Goal: Task Accomplishment & Management: Manage account settings

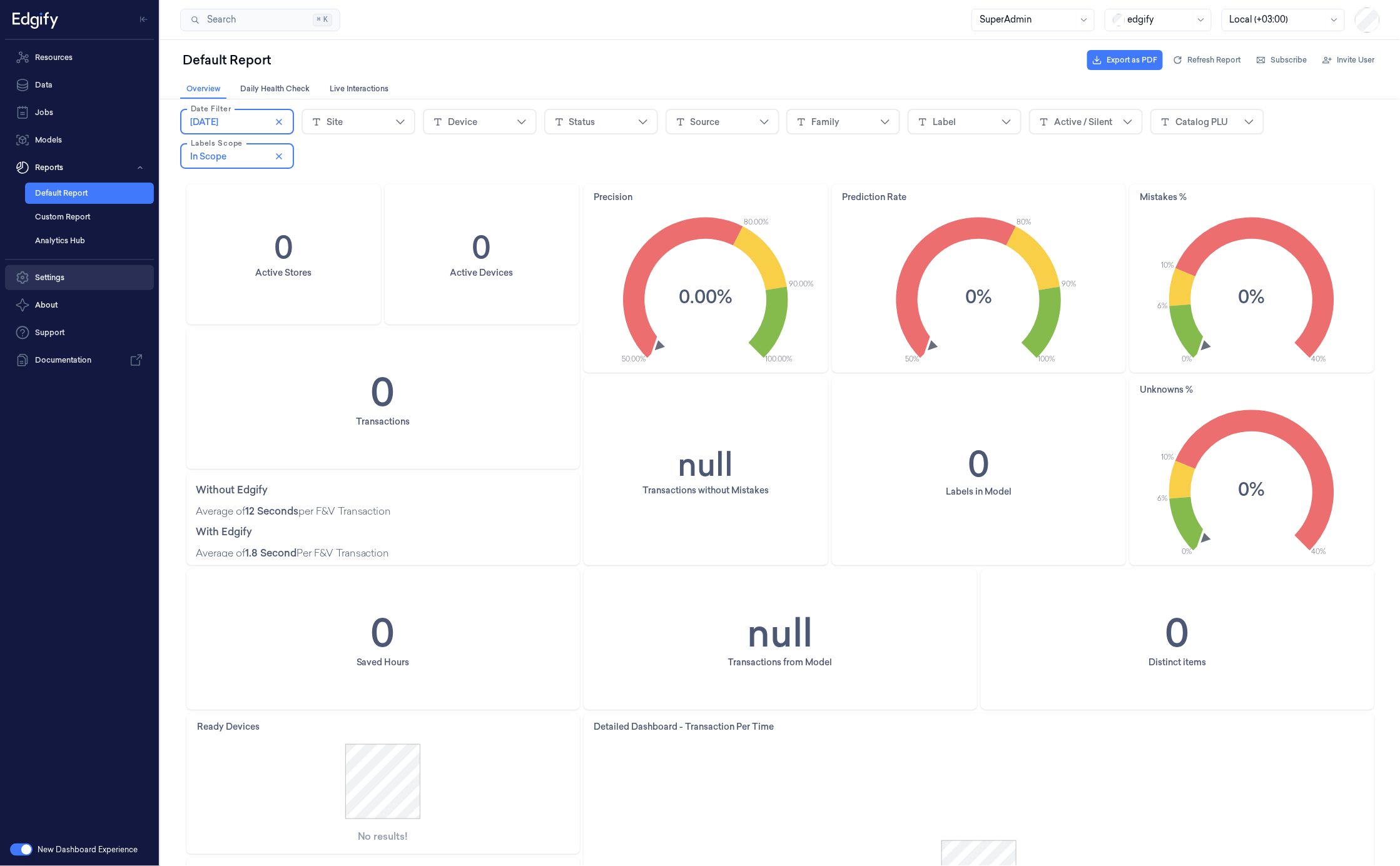
click at [70, 271] on link "Settings" at bounding box center [79, 277] width 148 height 25
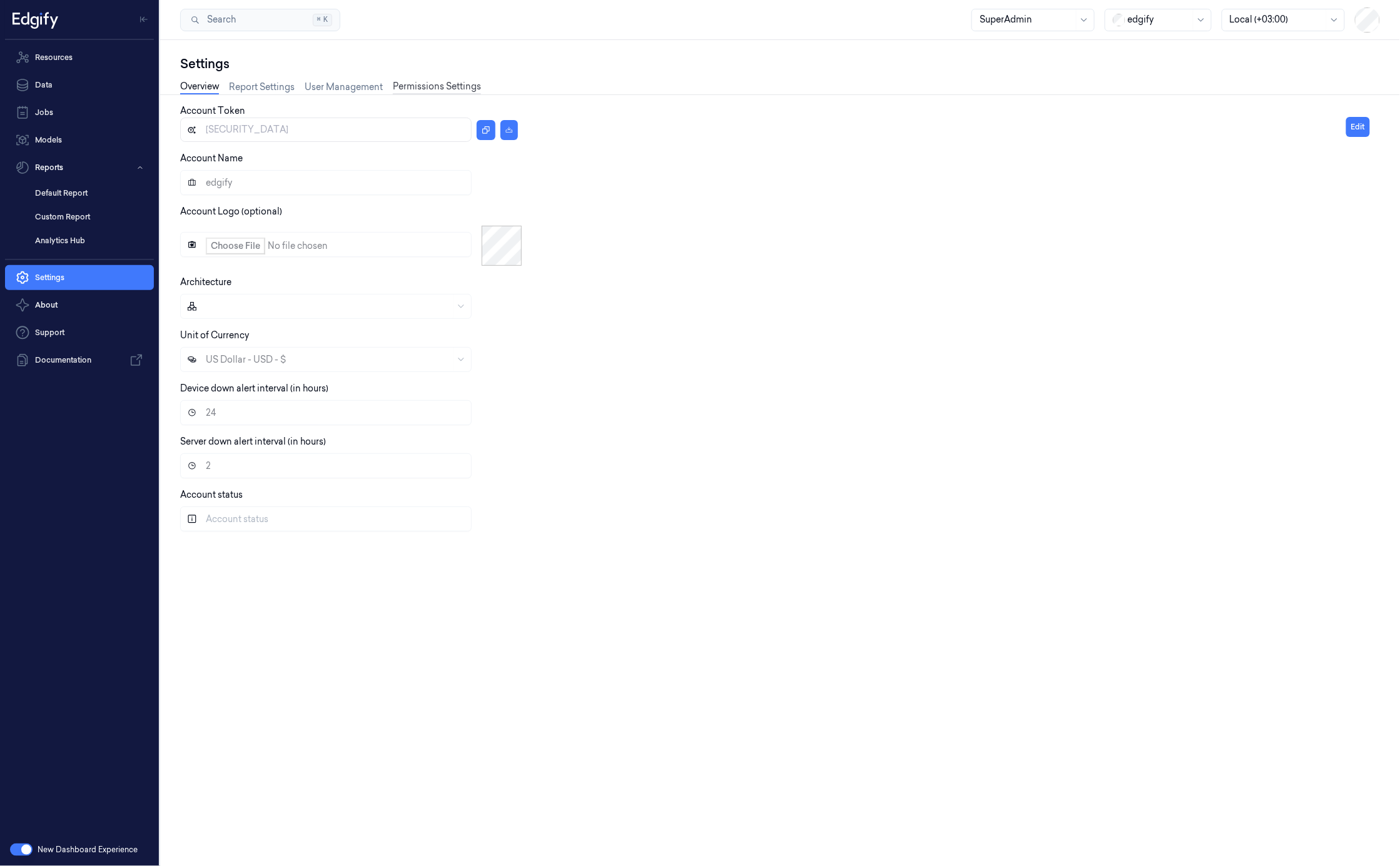
click at [429, 88] on link "Permissions Settings" at bounding box center [437, 87] width 88 height 15
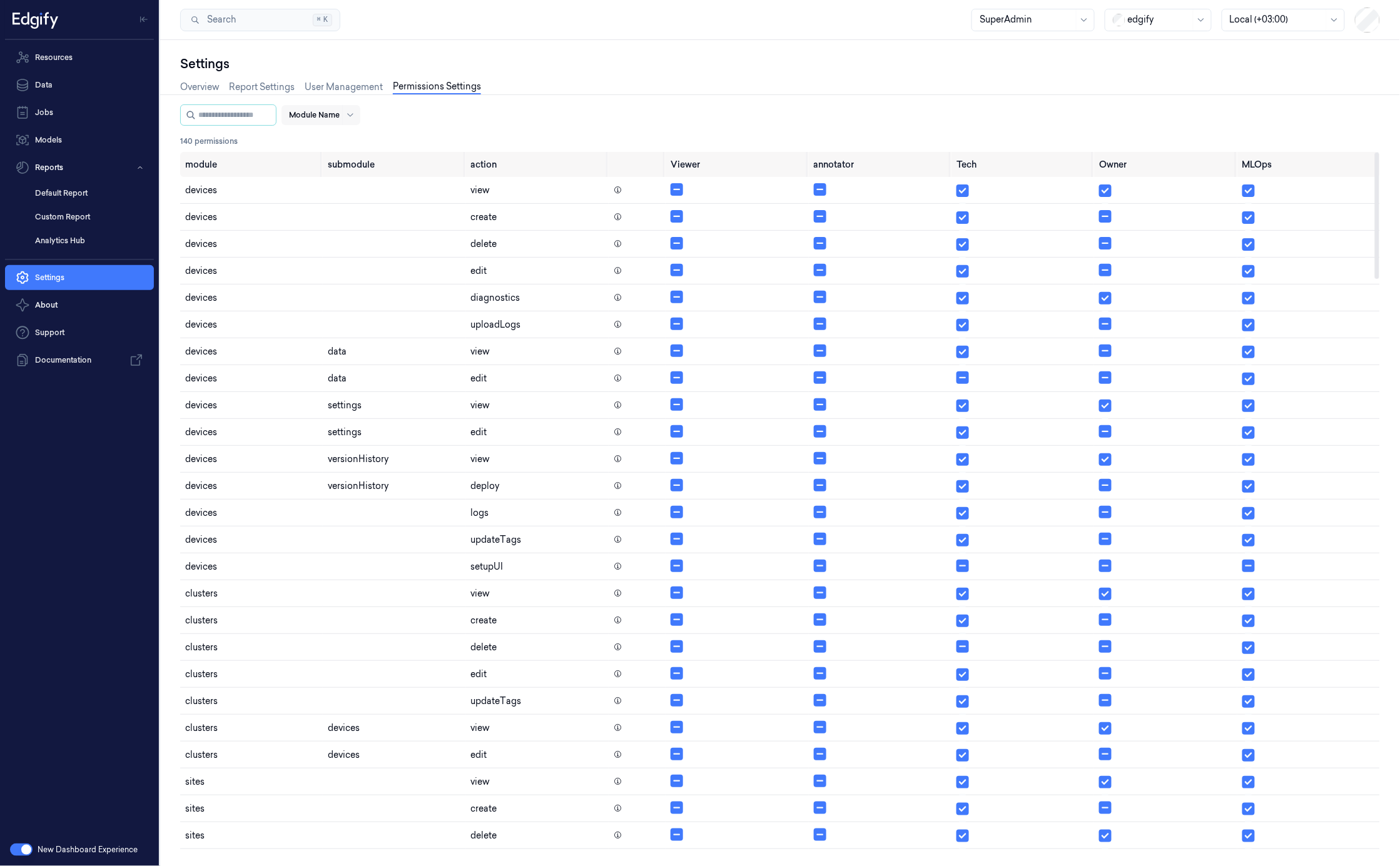
click at [334, 123] on div "Module Name" at bounding box center [314, 114] width 50 height 20
click at [486, 127] on div "reports, 12 of 19. 19 results available. Use Up and Down to choose options, pre…" at bounding box center [780, 128] width 1200 height 48
click at [325, 117] on div at bounding box center [314, 115] width 50 height 12
click at [346, 140] on div "devices" at bounding box center [357, 142] width 109 height 14
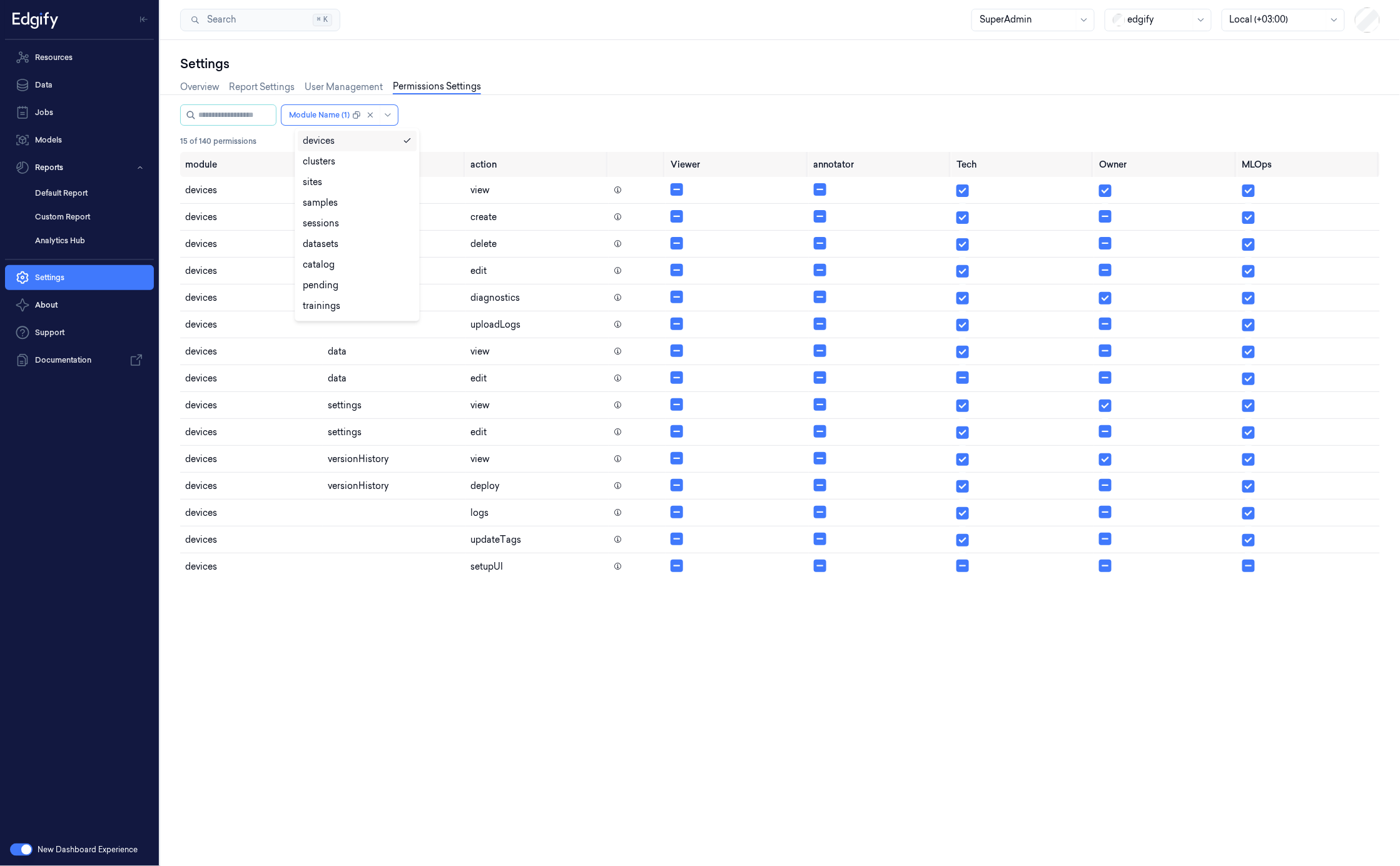
click at [680, 108] on div "option devices, selected. devices selected, 1 of 19. 19 results available. Use …" at bounding box center [780, 115] width 1200 height 21
click at [1132, 31] on div "edgify" at bounding box center [1158, 19] width 107 height 22
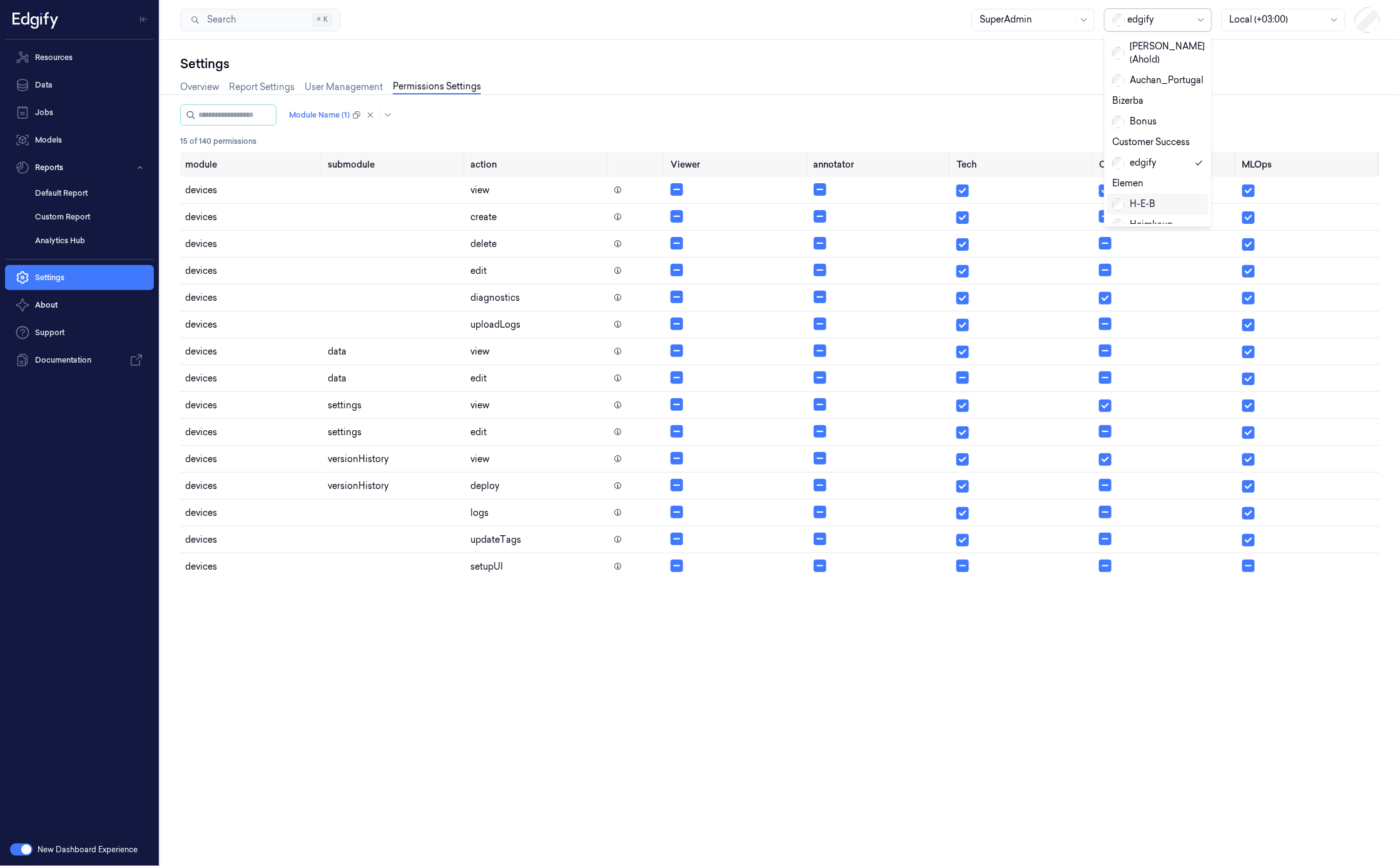
click at [1143, 198] on div "H-E-B" at bounding box center [1134, 205] width 43 height 14
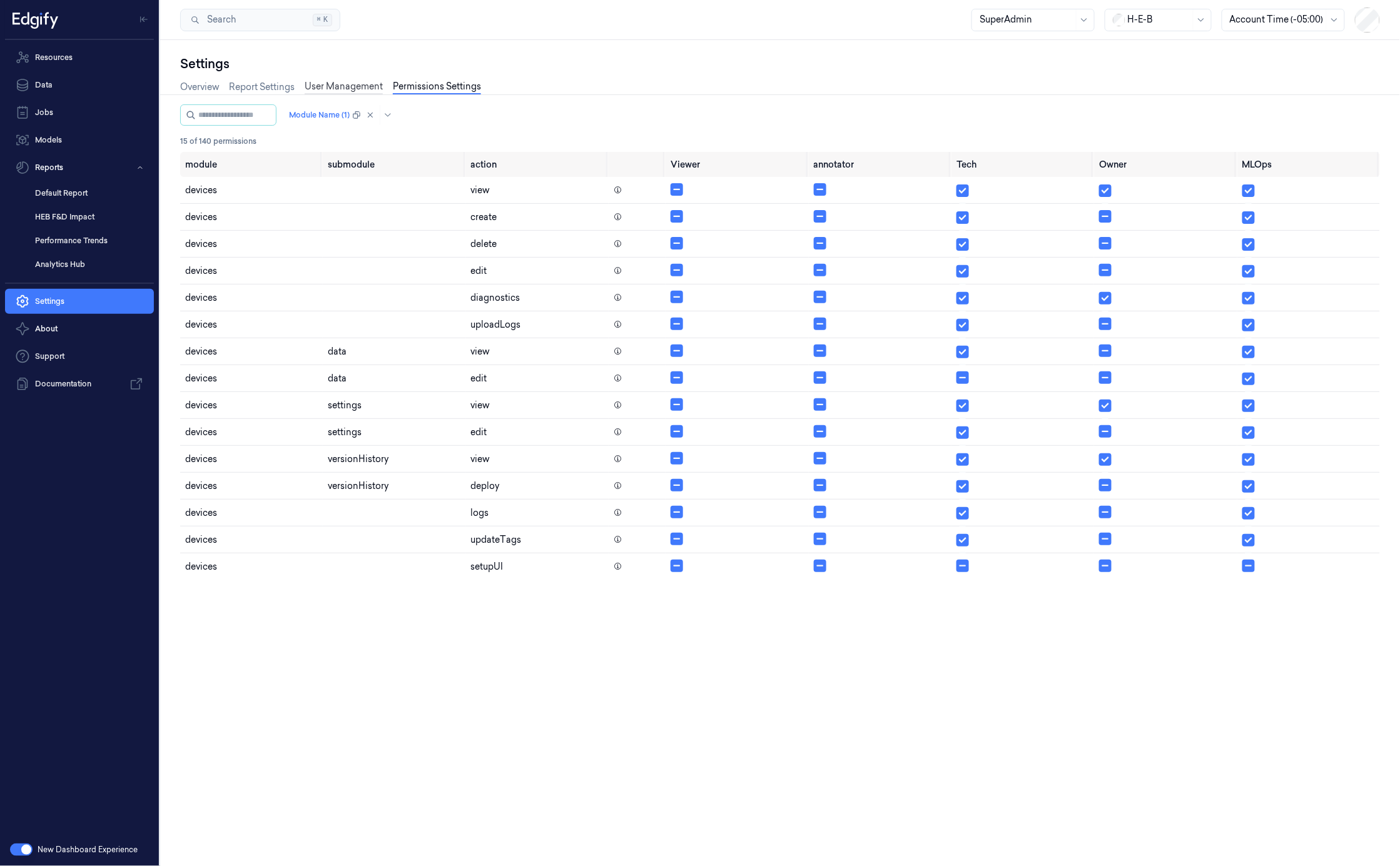
click at [338, 89] on link "User Management" at bounding box center [343, 87] width 79 height 15
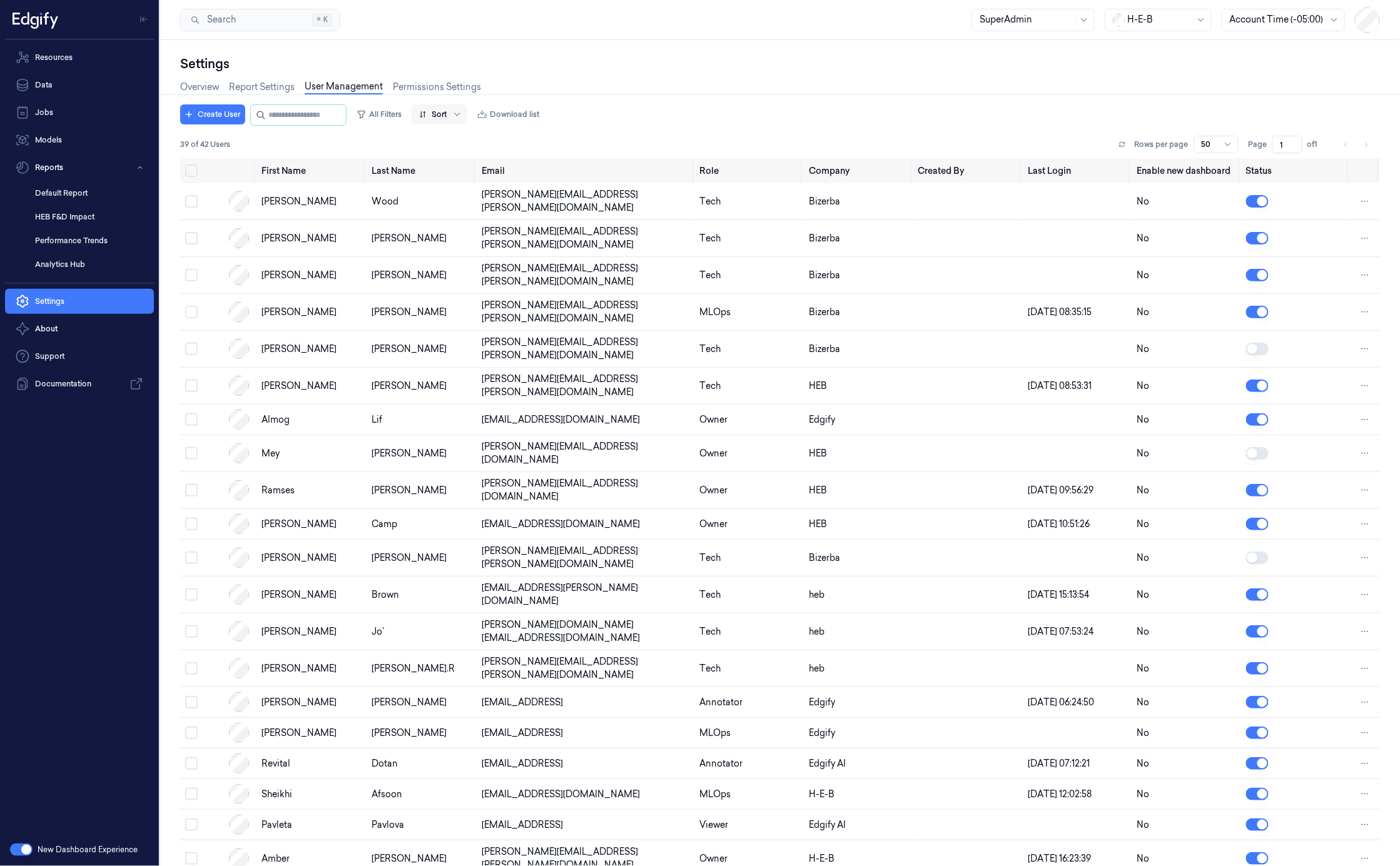
click at [445, 114] on div at bounding box center [433, 114] width 27 height 12
click at [580, 116] on div "Create User All Filters First Name, 1 of 3. 3 results available. Use Up and Dow…" at bounding box center [780, 115] width 1200 height 21
click at [393, 111] on button "All Filters" at bounding box center [378, 114] width 55 height 20
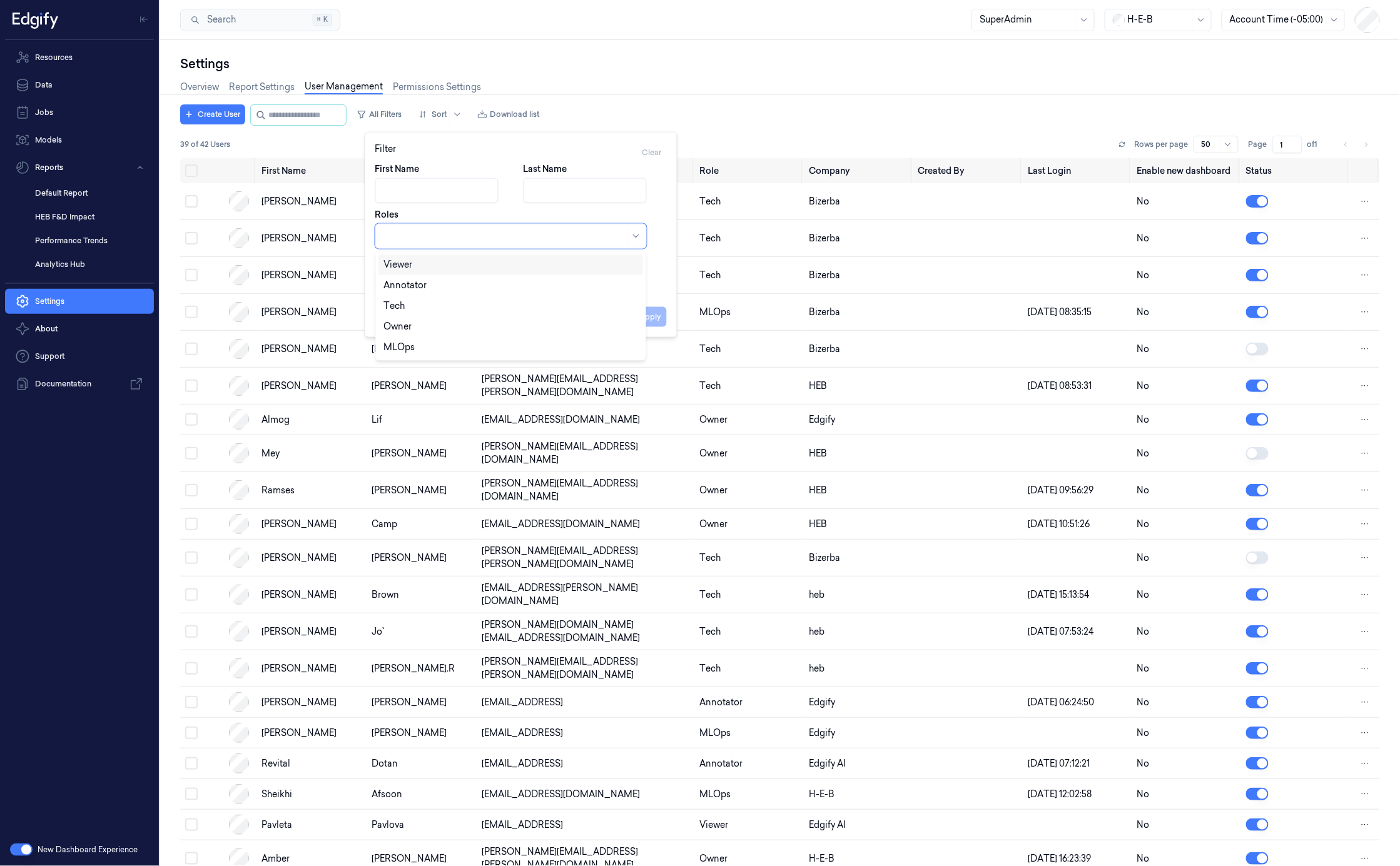
click at [553, 237] on div at bounding box center [505, 237] width 243 height 14
click at [478, 286] on div "Annotator" at bounding box center [510, 286] width 254 height 14
click at [658, 272] on div "First Name Last Name Roles option Annotator, selected. MLOps, 4 of 4. 4 results…" at bounding box center [521, 229] width 292 height 132
click at [657, 322] on button "Apply" at bounding box center [651, 317] width 32 height 20
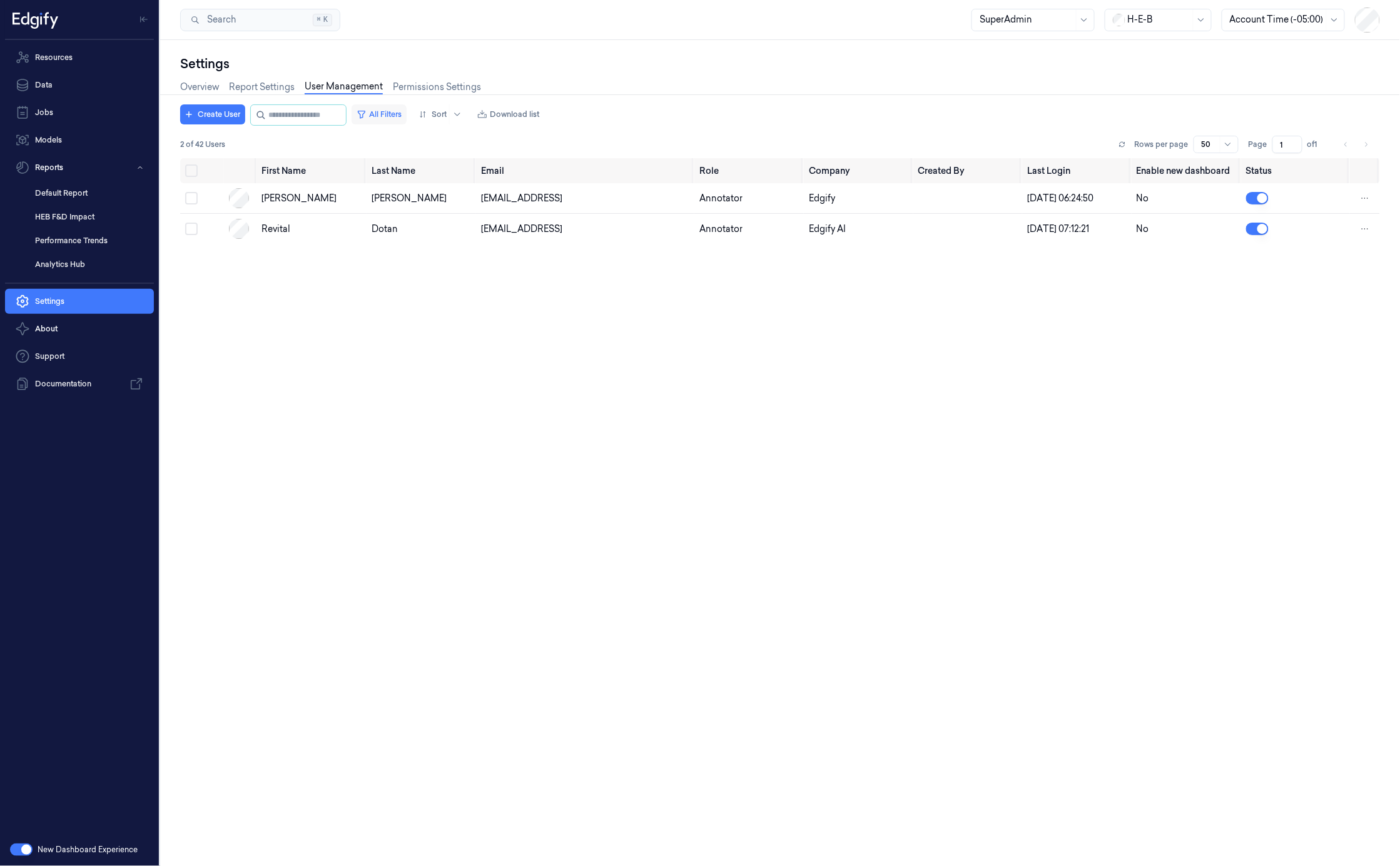
click at [401, 117] on button "All Filters" at bounding box center [378, 114] width 55 height 20
click at [438, 235] on icon "Remove Annotator" at bounding box center [435, 237] width 8 height 8
click at [577, 237] on div at bounding box center [505, 237] width 243 height 14
click at [410, 345] on div "MLOps" at bounding box center [399, 347] width 31 height 14
click at [660, 319] on button "Apply" at bounding box center [651, 317] width 32 height 20
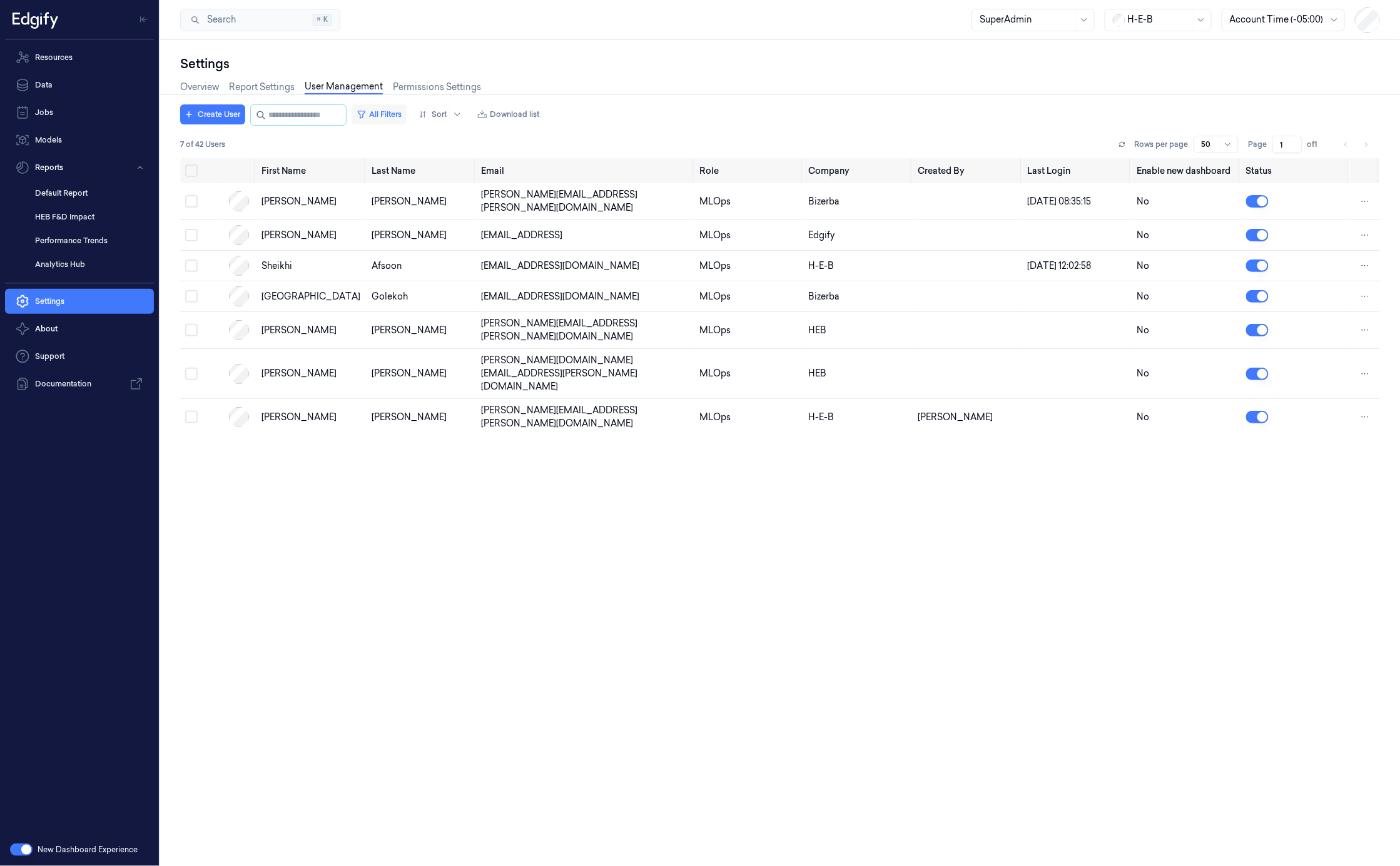
click at [407, 118] on button "All Filters" at bounding box center [378, 114] width 55 height 20
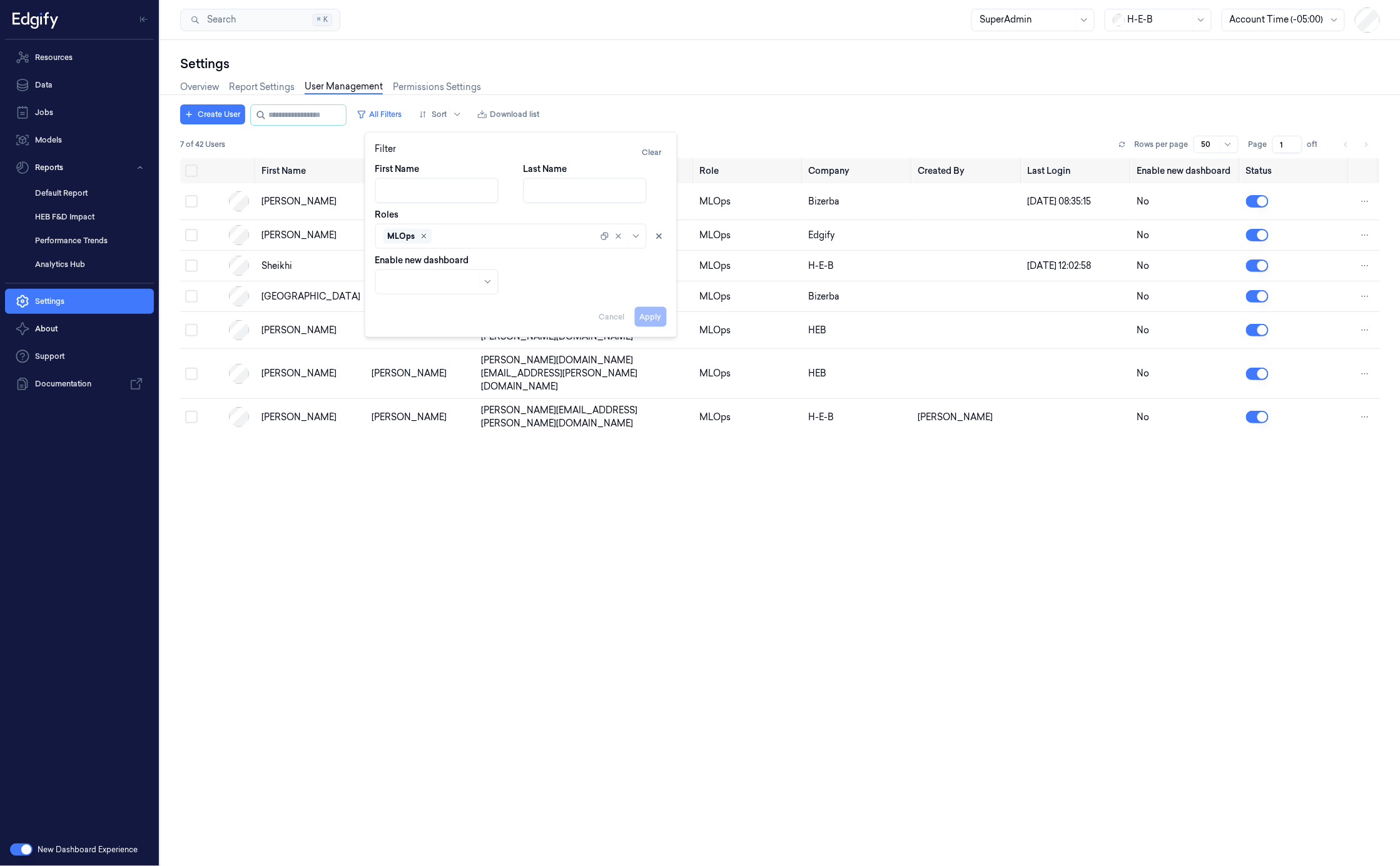
click at [420, 237] on icon "Remove MLOps" at bounding box center [424, 237] width 8 height 8
click at [421, 237] on div at bounding box center [505, 237] width 243 height 14
click at [419, 319] on div "Owner" at bounding box center [510, 326] width 265 height 20
click at [418, 308] on div "Tech" at bounding box center [510, 306] width 254 height 14
click at [420, 273] on div "Viewer" at bounding box center [510, 264] width 265 height 20
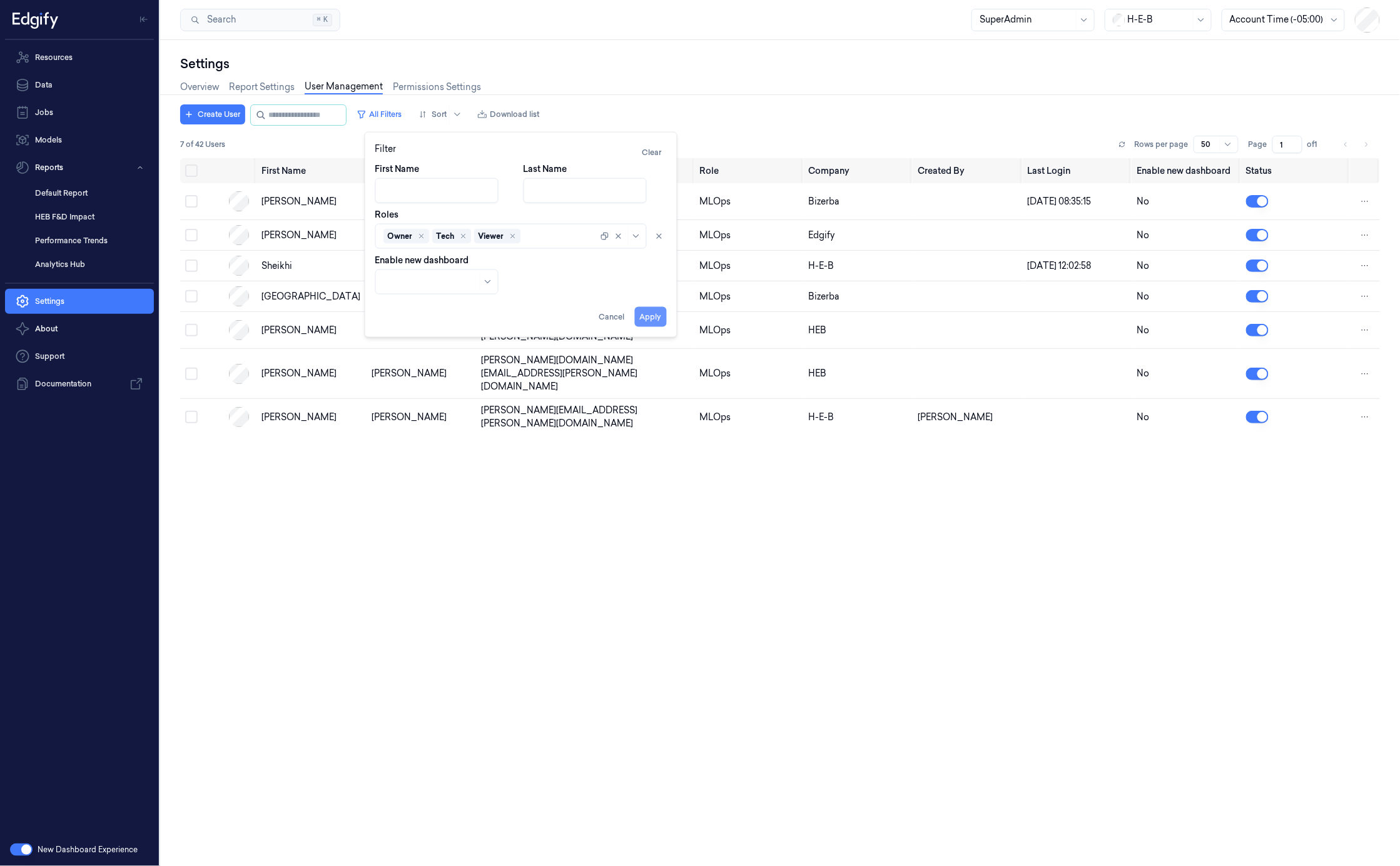
click at [653, 315] on button "Apply" at bounding box center [651, 317] width 32 height 20
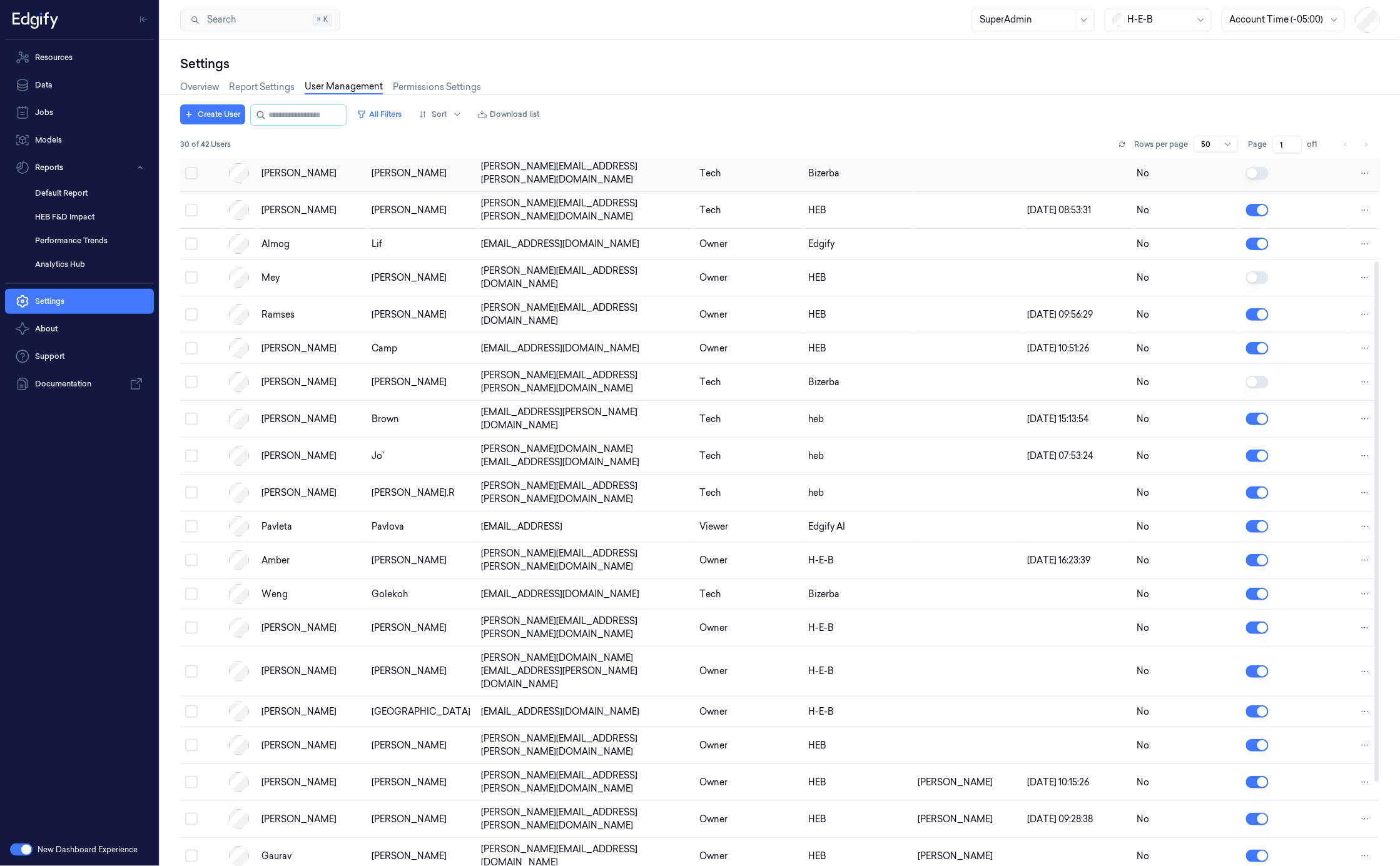
scroll to position [251, 0]
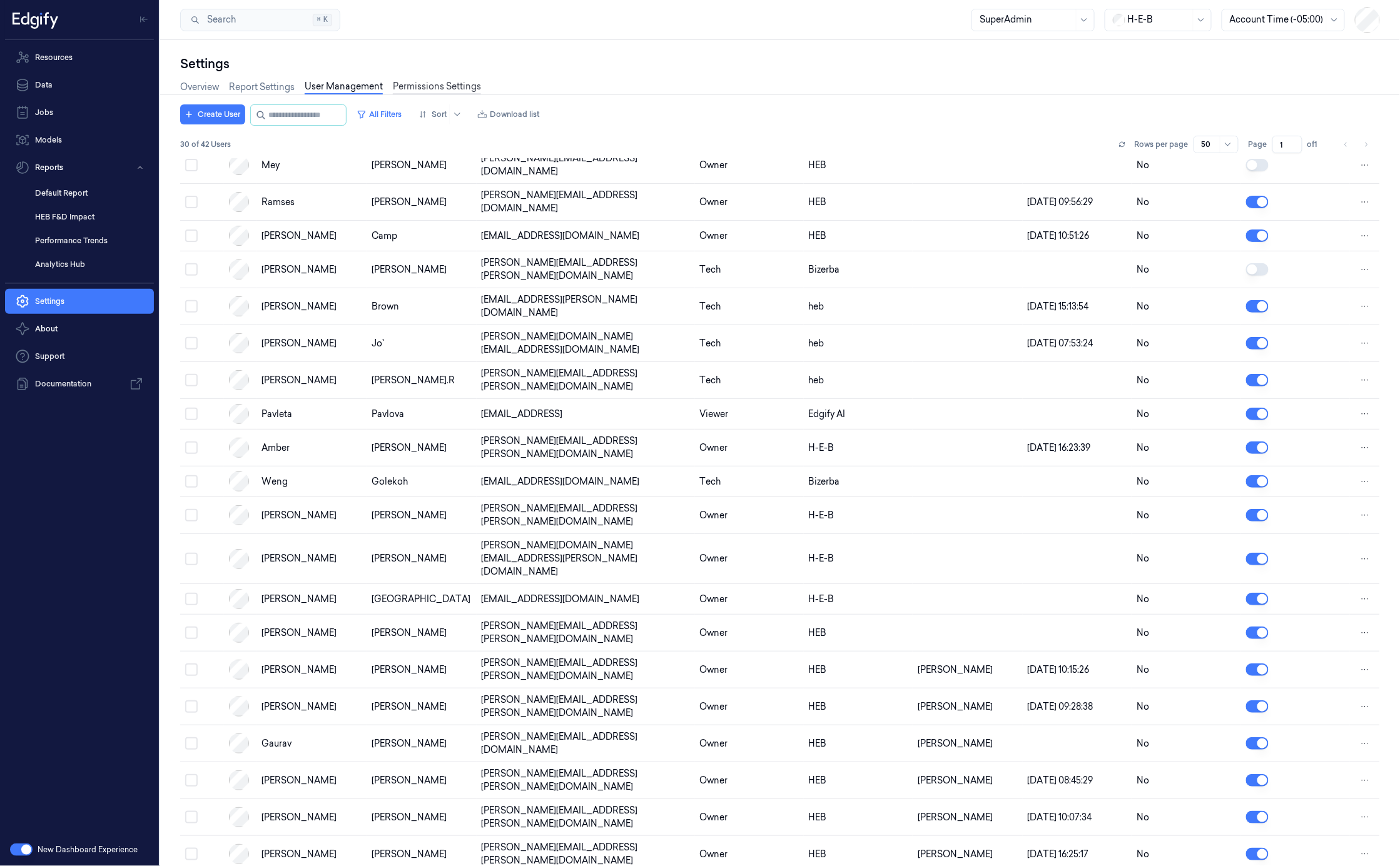
click at [443, 88] on link "Permissions Settings" at bounding box center [437, 87] width 88 height 15
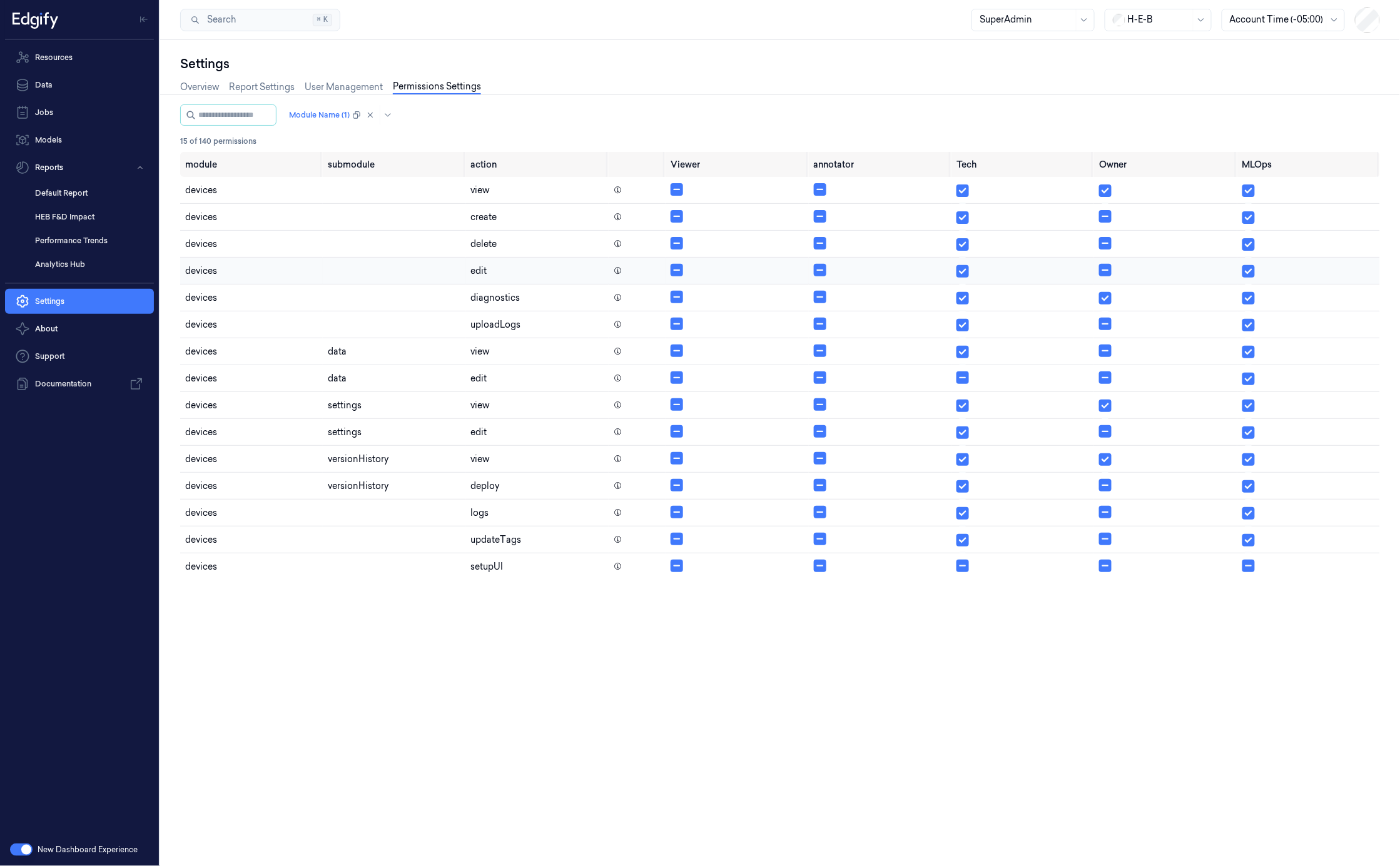
click at [618, 273] on icon at bounding box center [618, 273] width 1 height 0
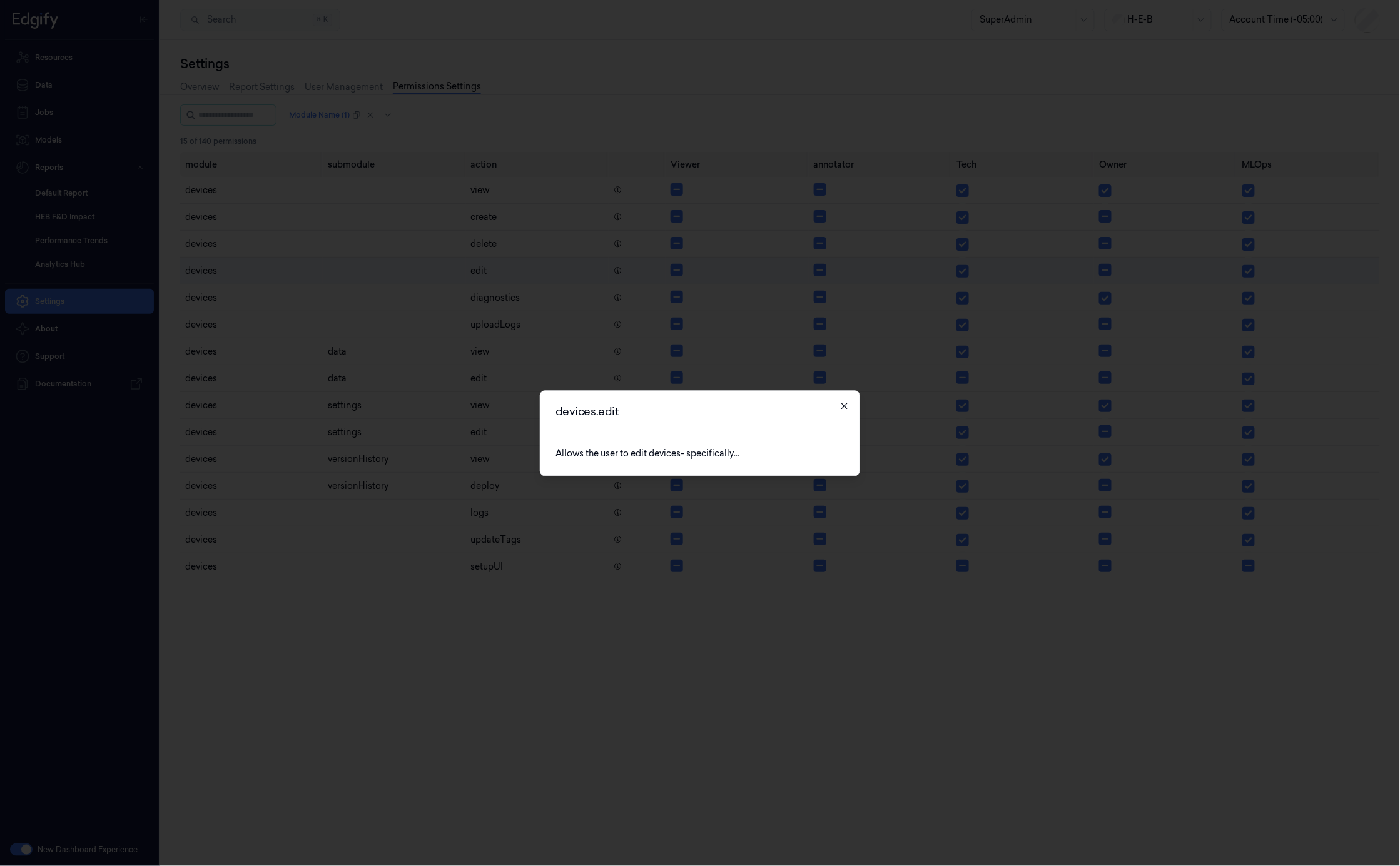
click at [848, 407] on icon "button" at bounding box center [844, 405] width 10 height 10
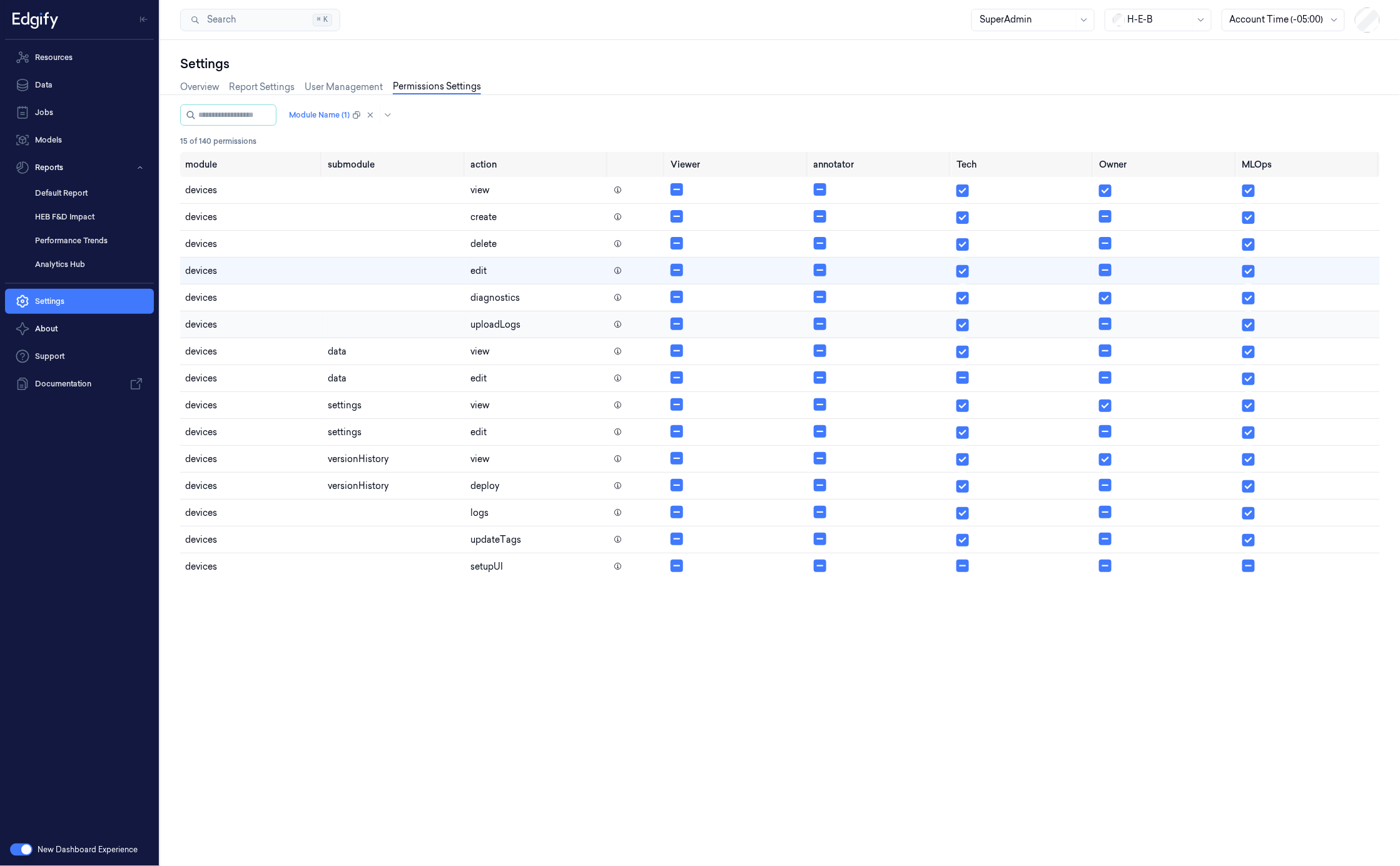
click at [619, 327] on icon at bounding box center [618, 324] width 9 height 9
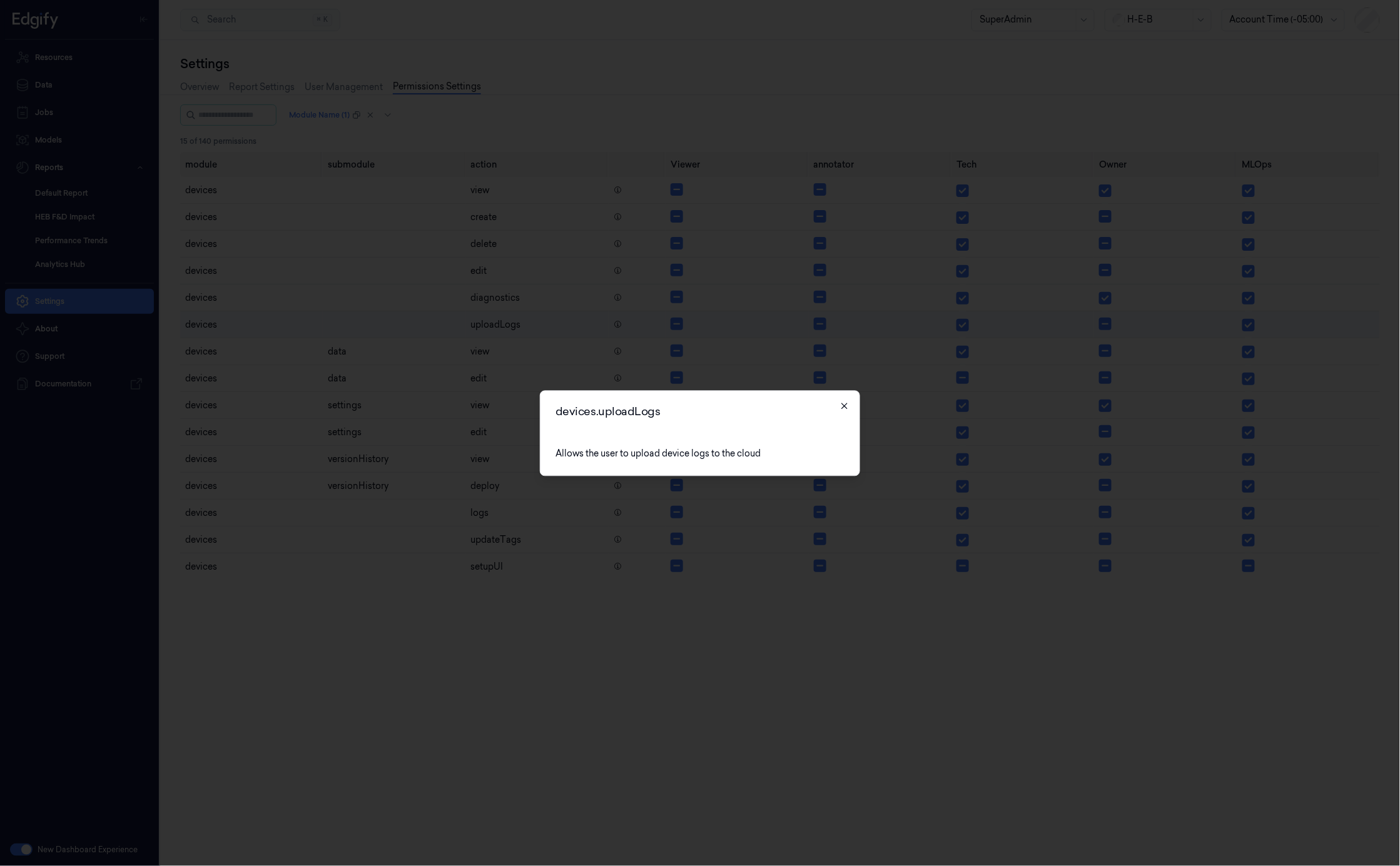
click at [847, 409] on icon "button" at bounding box center [844, 405] width 10 height 10
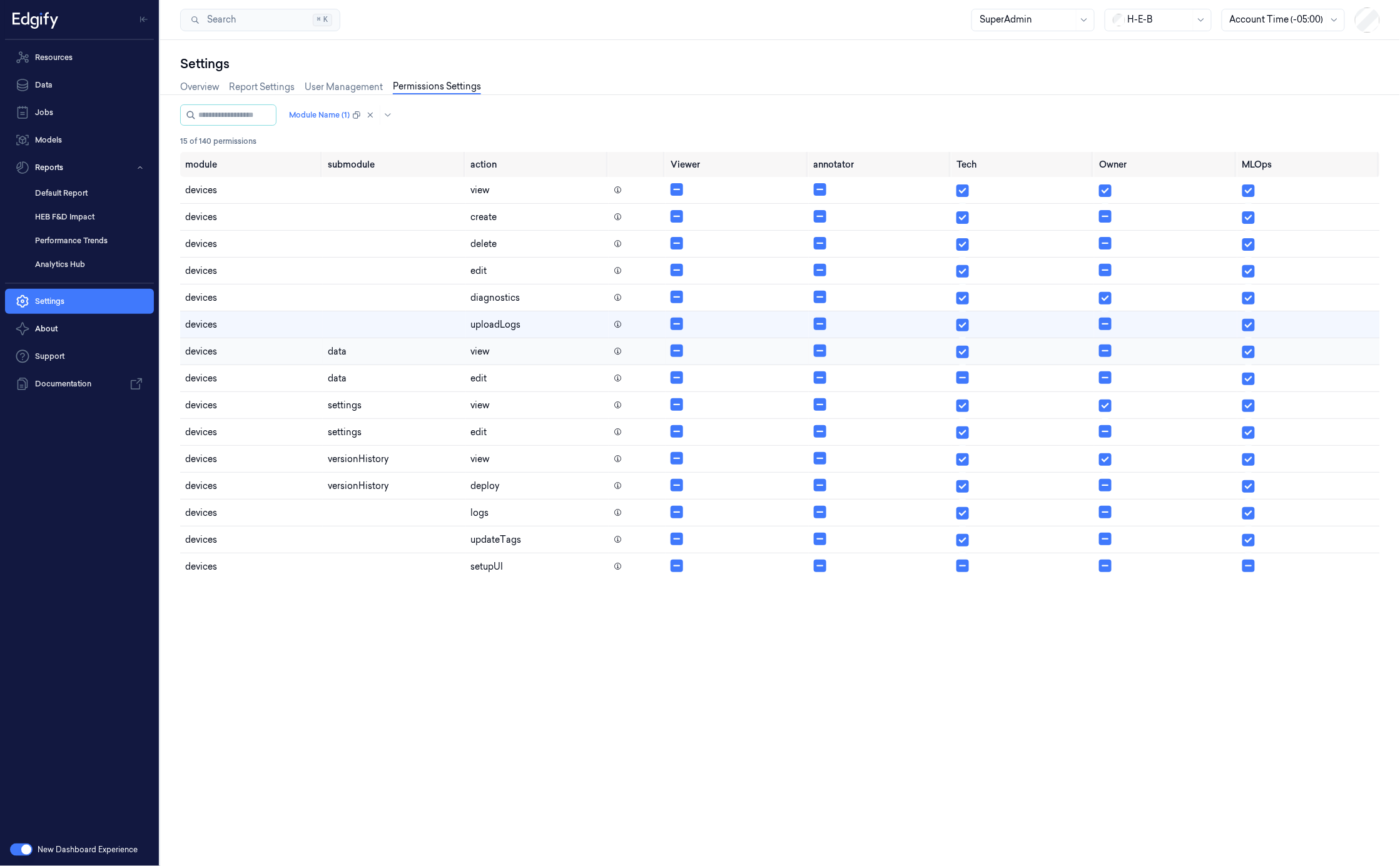
click at [617, 355] on icon at bounding box center [618, 351] width 9 height 9
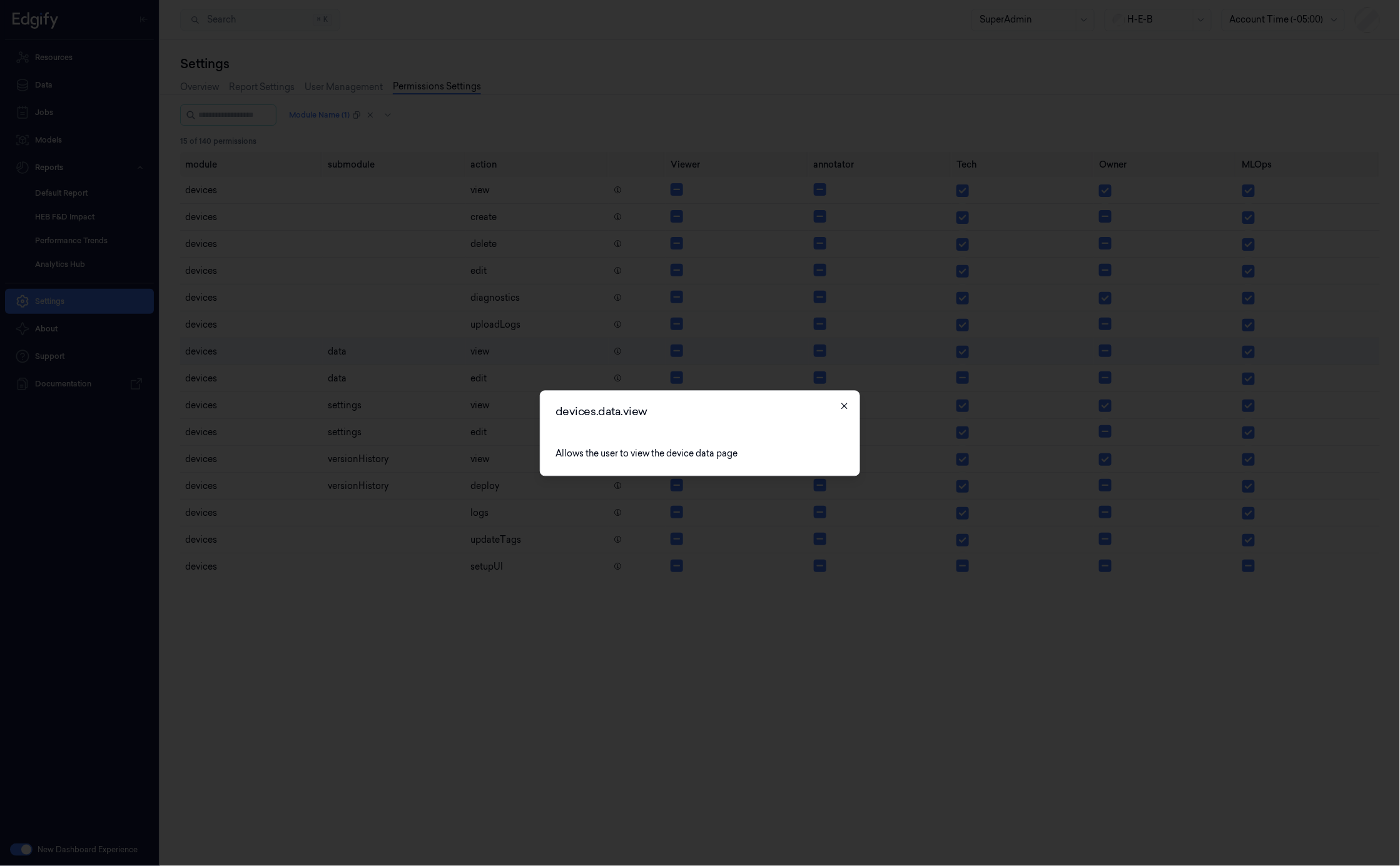
click at [846, 406] on icon "button" at bounding box center [844, 405] width 10 height 10
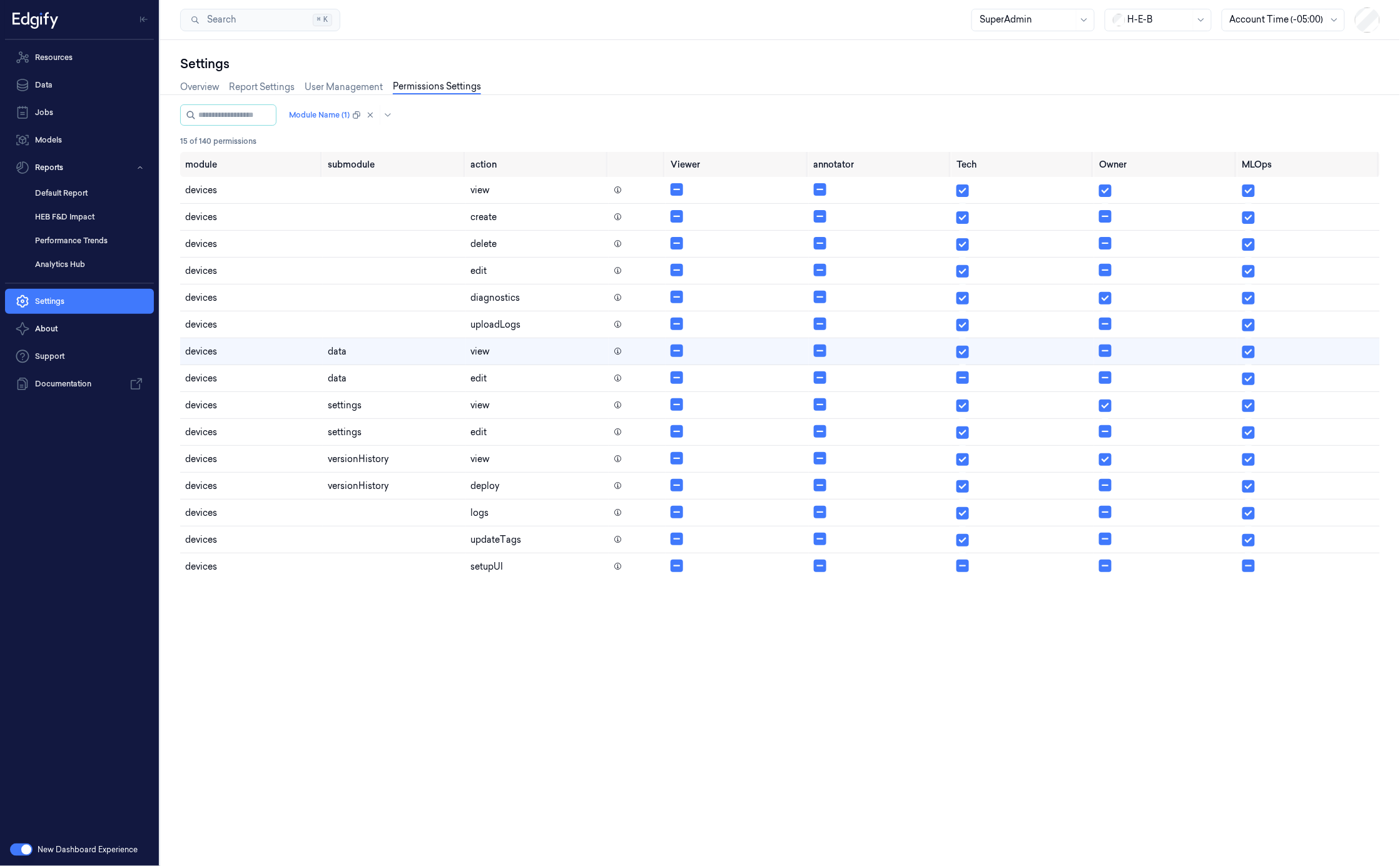
click at [387, 738] on div "module submodule action Viewer annotator Tech Owner MLOps devices view devices …" at bounding box center [780, 497] width 1200 height 690
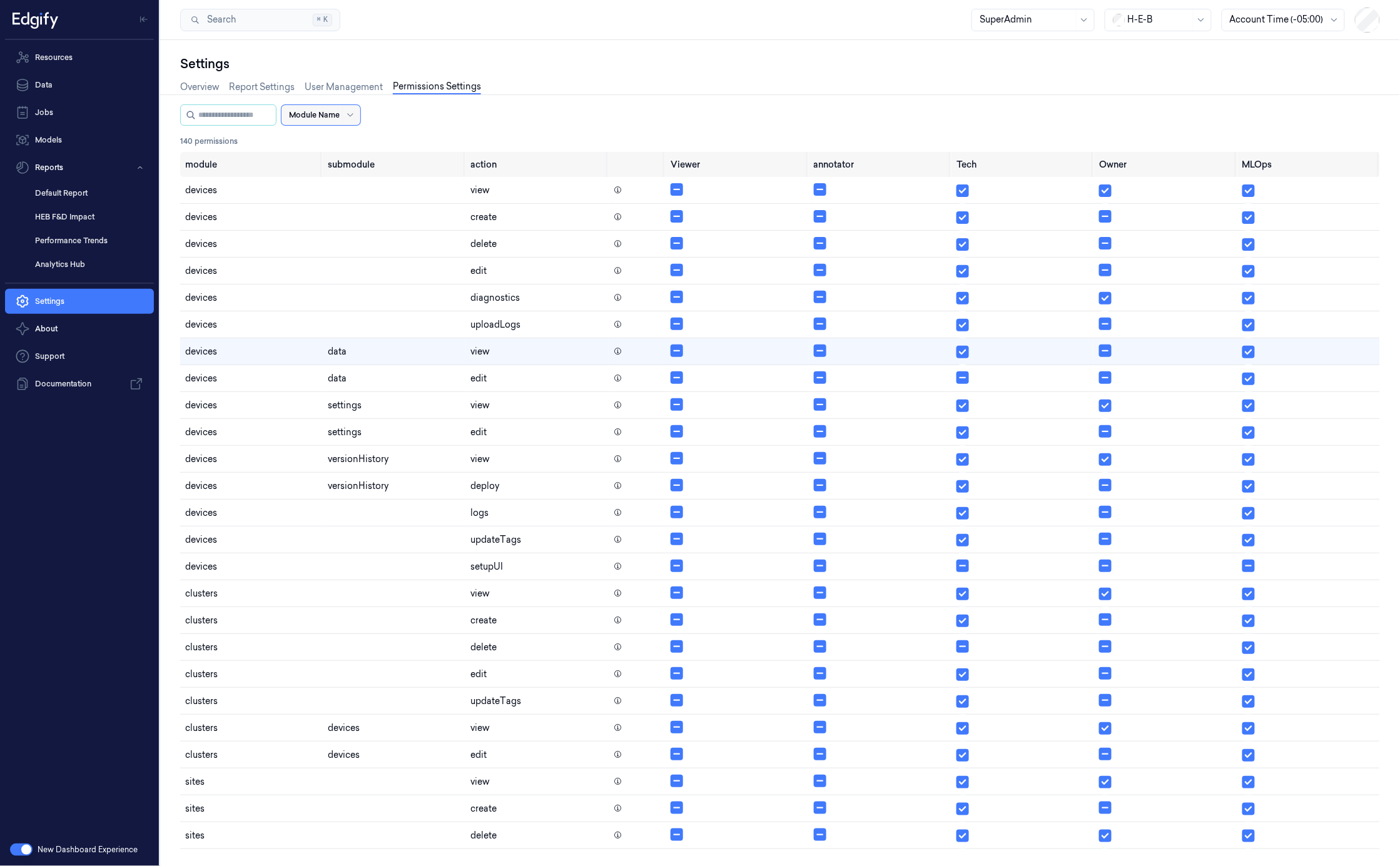
click at [340, 117] on div at bounding box center [314, 115] width 50 height 12
click at [342, 144] on div "devices" at bounding box center [357, 142] width 109 height 14
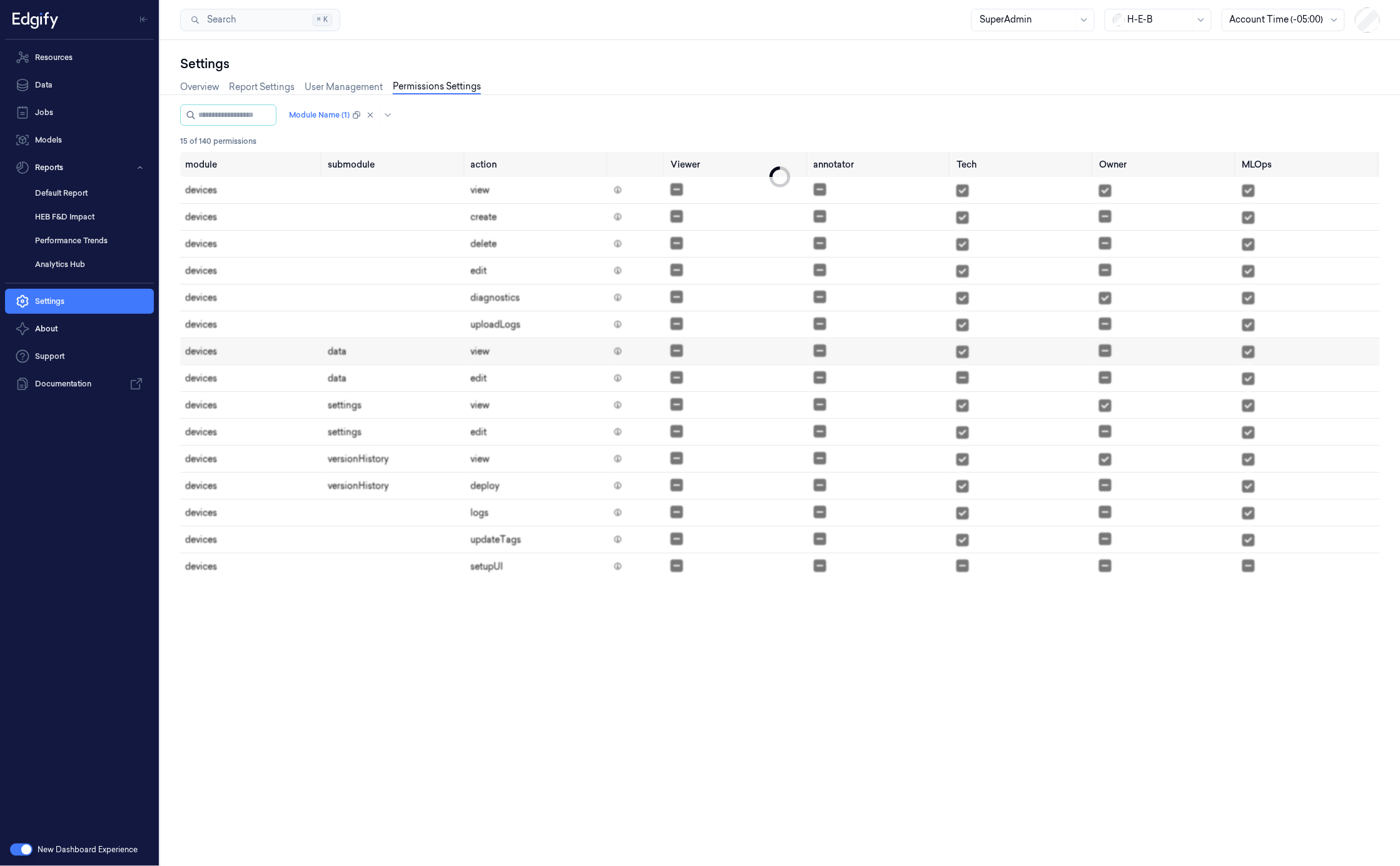
click at [666, 101] on div "Overview Report Settings User Management Permissions Settings" at bounding box center [780, 88] width 1200 height 32
click at [336, 116] on div at bounding box center [319, 115] width 61 height 12
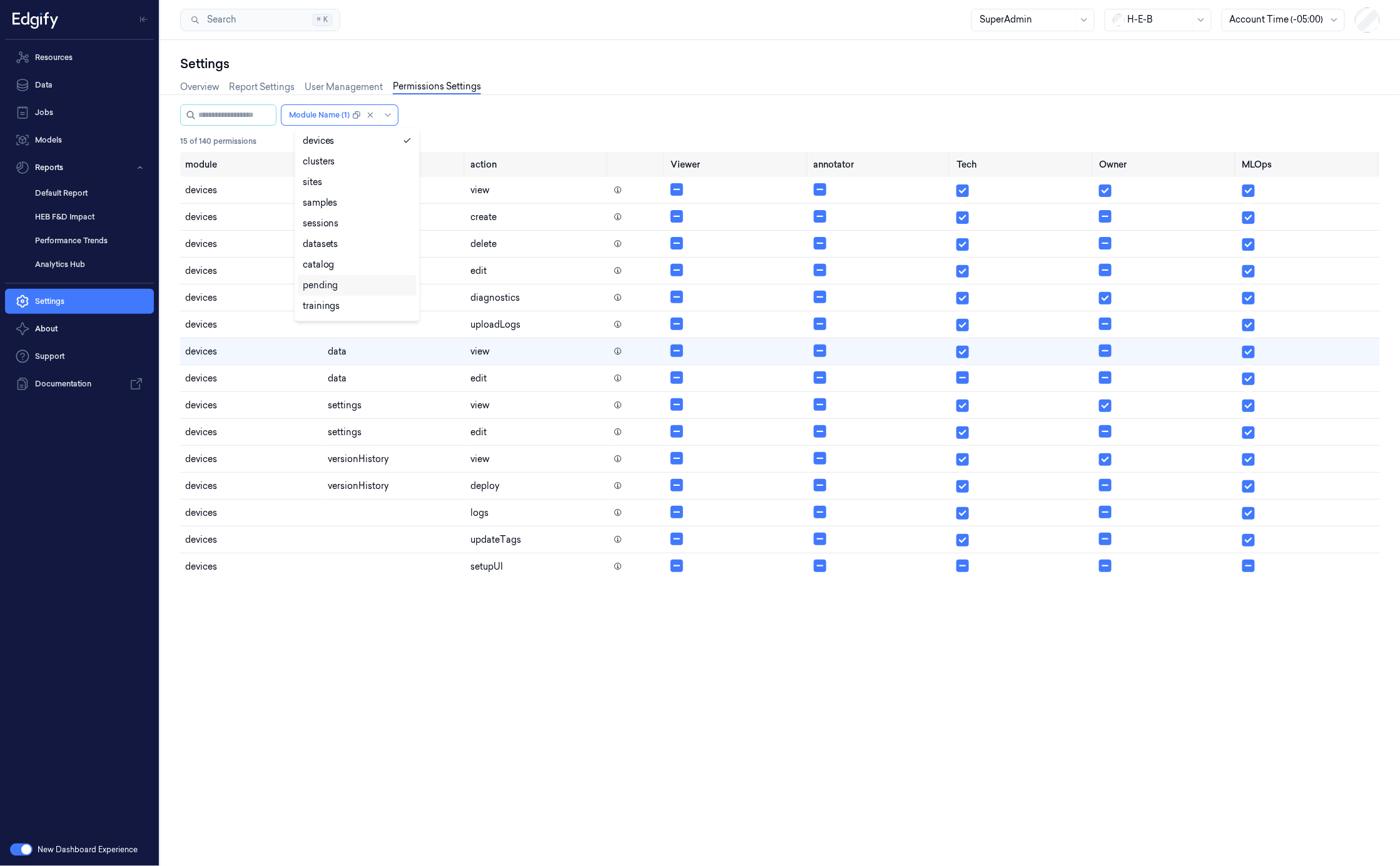
click at [337, 290] on div "pending" at bounding box center [320, 286] width 36 height 14
click at [600, 94] on div at bounding box center [780, 94] width 1251 height 1
click at [345, 119] on div at bounding box center [319, 115] width 61 height 12
click at [362, 145] on div "devices" at bounding box center [357, 142] width 109 height 14
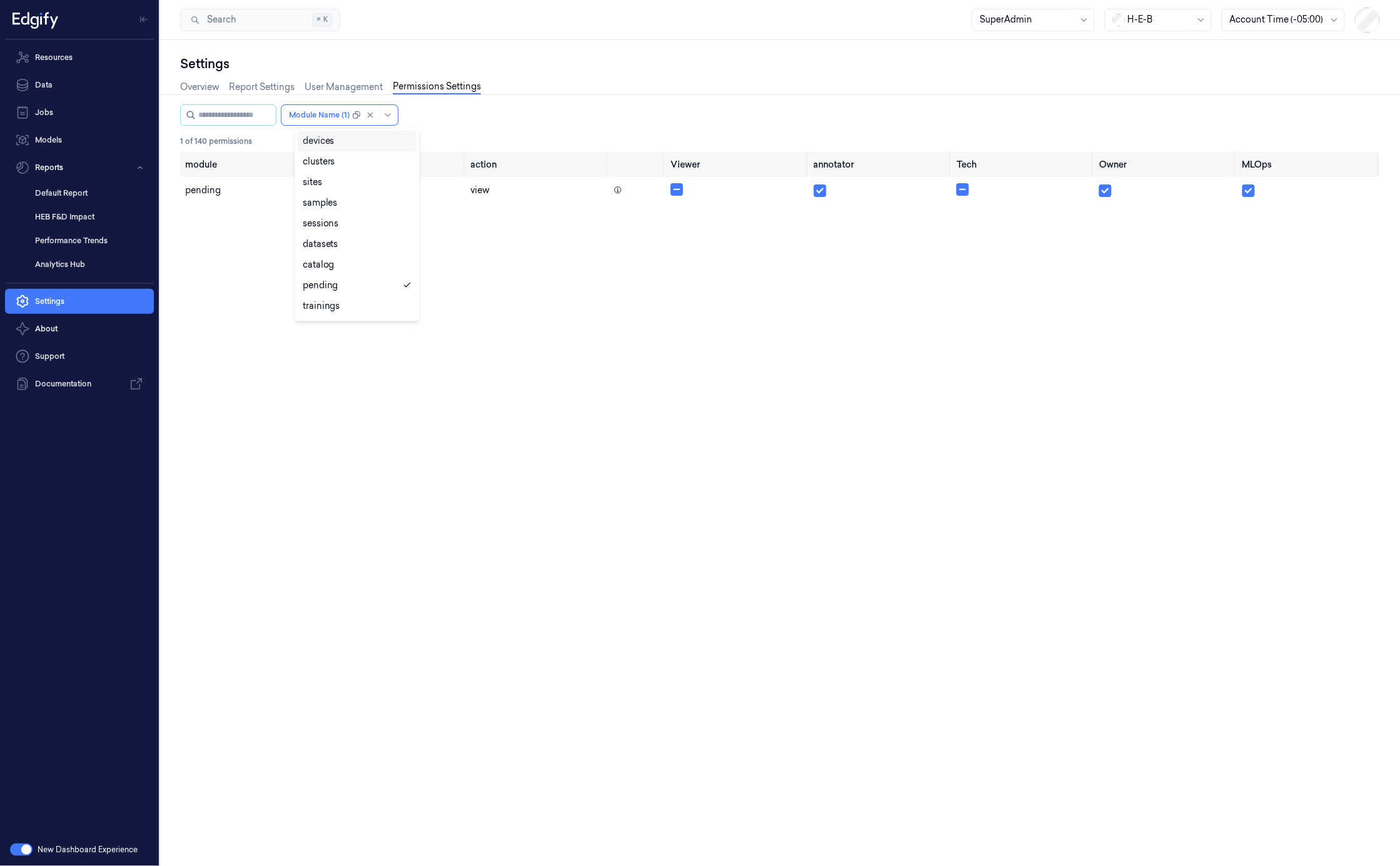
click at [602, 109] on div "option devices, deselected. devices, 1 of 19. 19 results available. Use Up and …" at bounding box center [780, 115] width 1200 height 21
click at [350, 117] on div at bounding box center [319, 115] width 61 height 12
click at [334, 300] on div "trainings" at bounding box center [321, 300] width 38 height 14
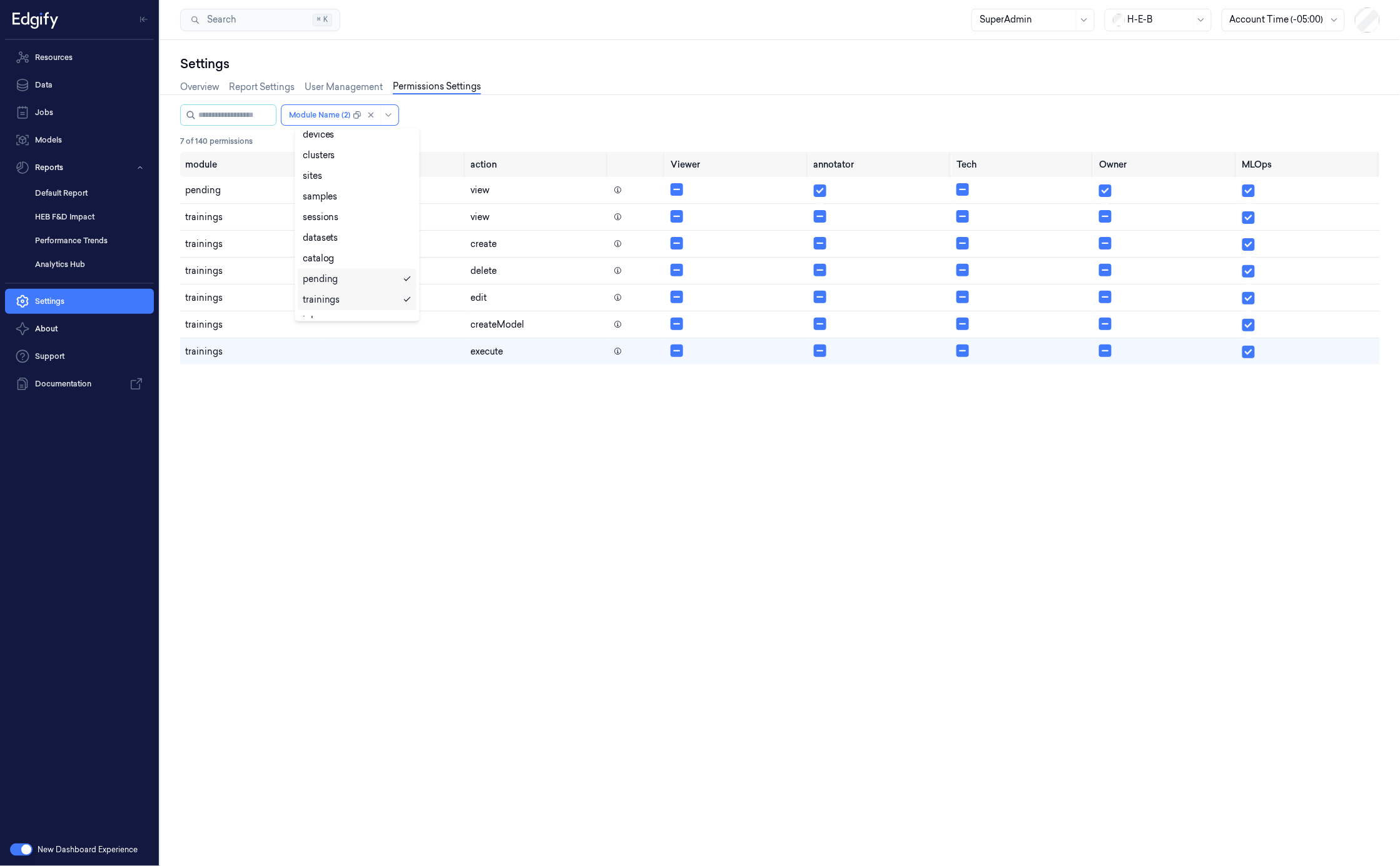
scroll to position [6, 0]
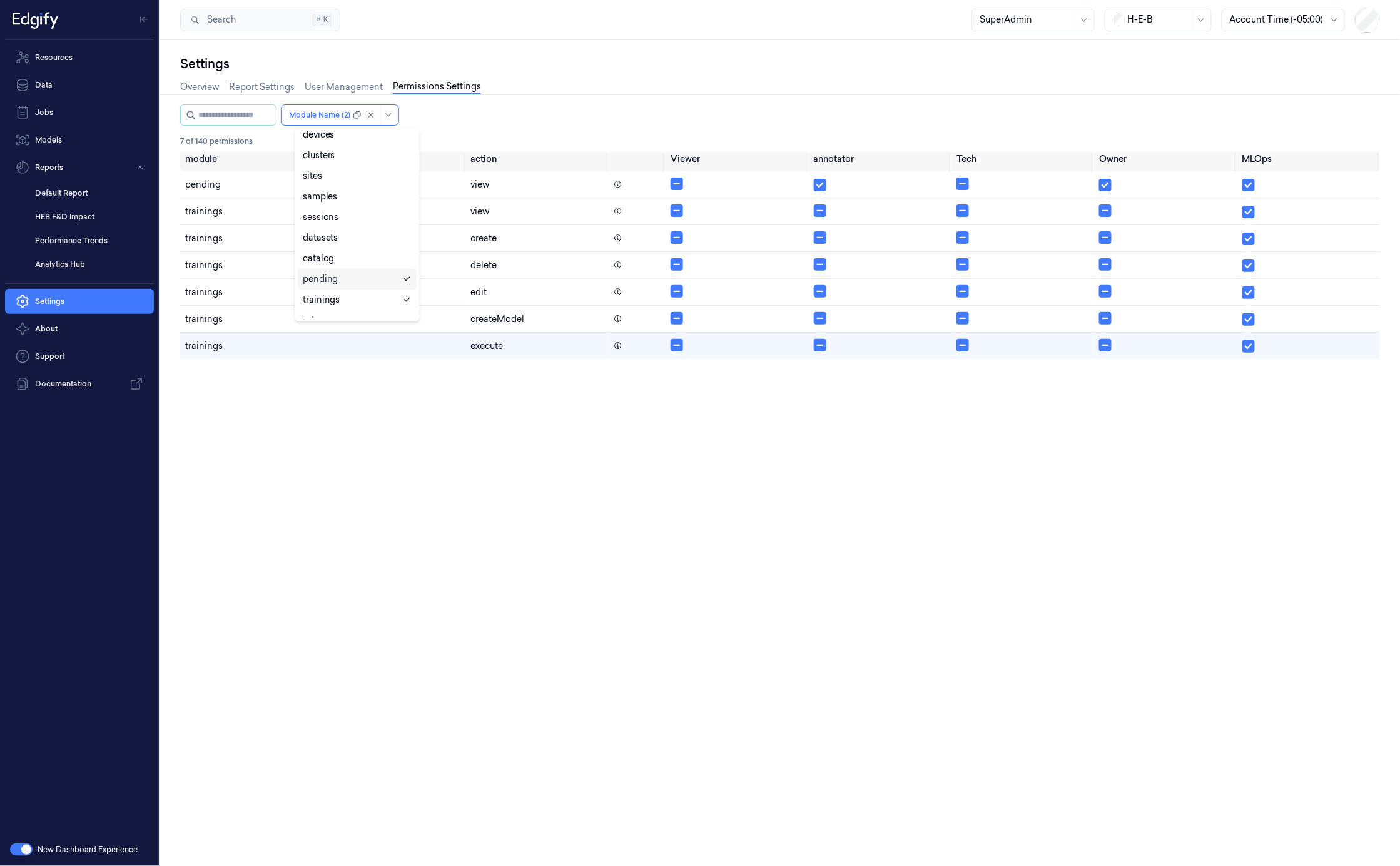
click at [349, 281] on div "pending" at bounding box center [357, 279] width 109 height 14
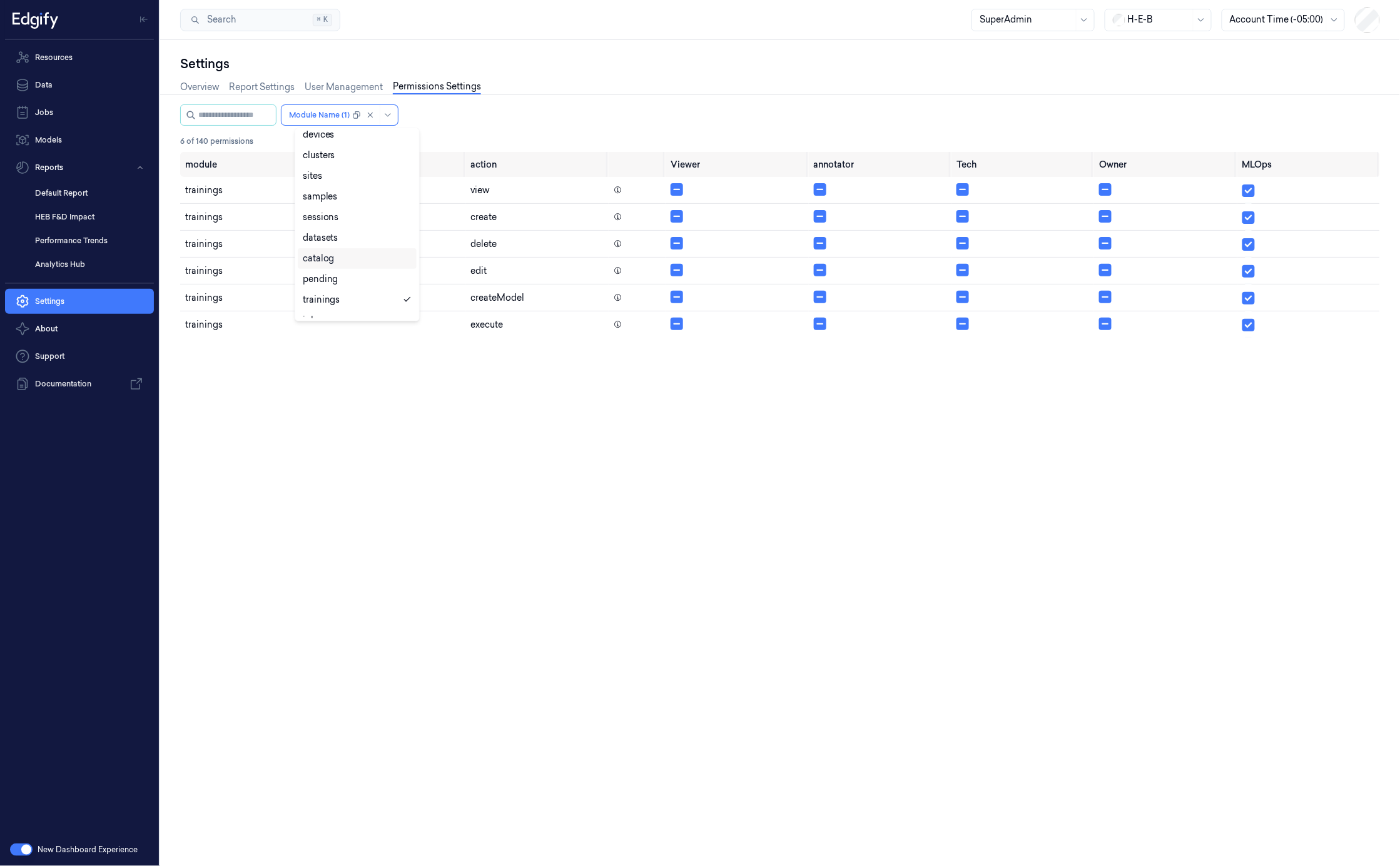
click at [567, 112] on div "option pending, deselected. catalog, 7 of 19. 19 results available. Use Up and …" at bounding box center [780, 115] width 1200 height 21
click at [344, 119] on div at bounding box center [319, 115] width 61 height 12
click at [347, 304] on div "jobs" at bounding box center [357, 301] width 109 height 14
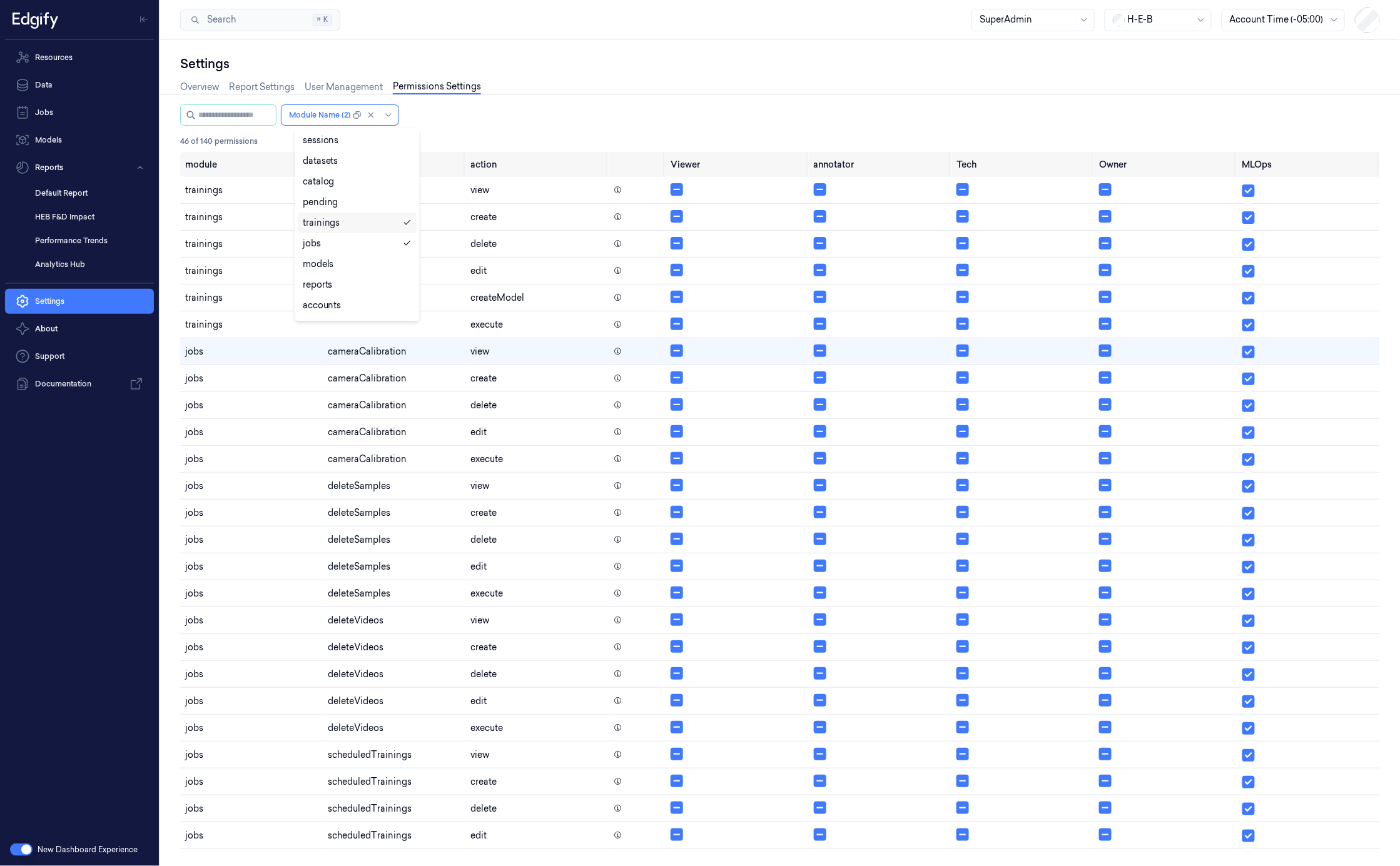
scroll to position [98, 0]
click at [349, 253] on div "models" at bounding box center [357, 249] width 109 height 14
click at [364, 214] on div "trainings" at bounding box center [357, 208] width 119 height 20
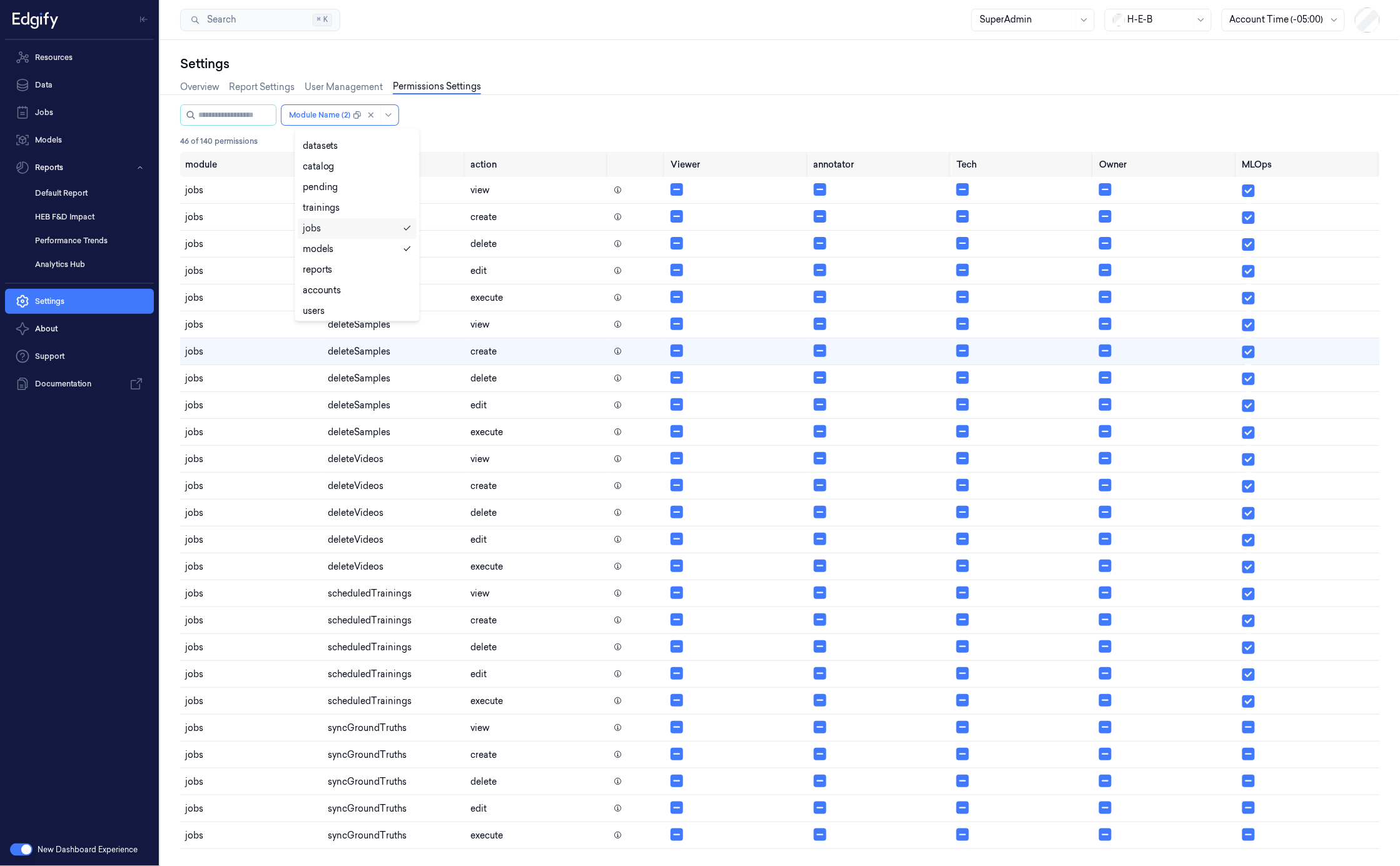
click at [353, 229] on div "jobs" at bounding box center [357, 229] width 109 height 14
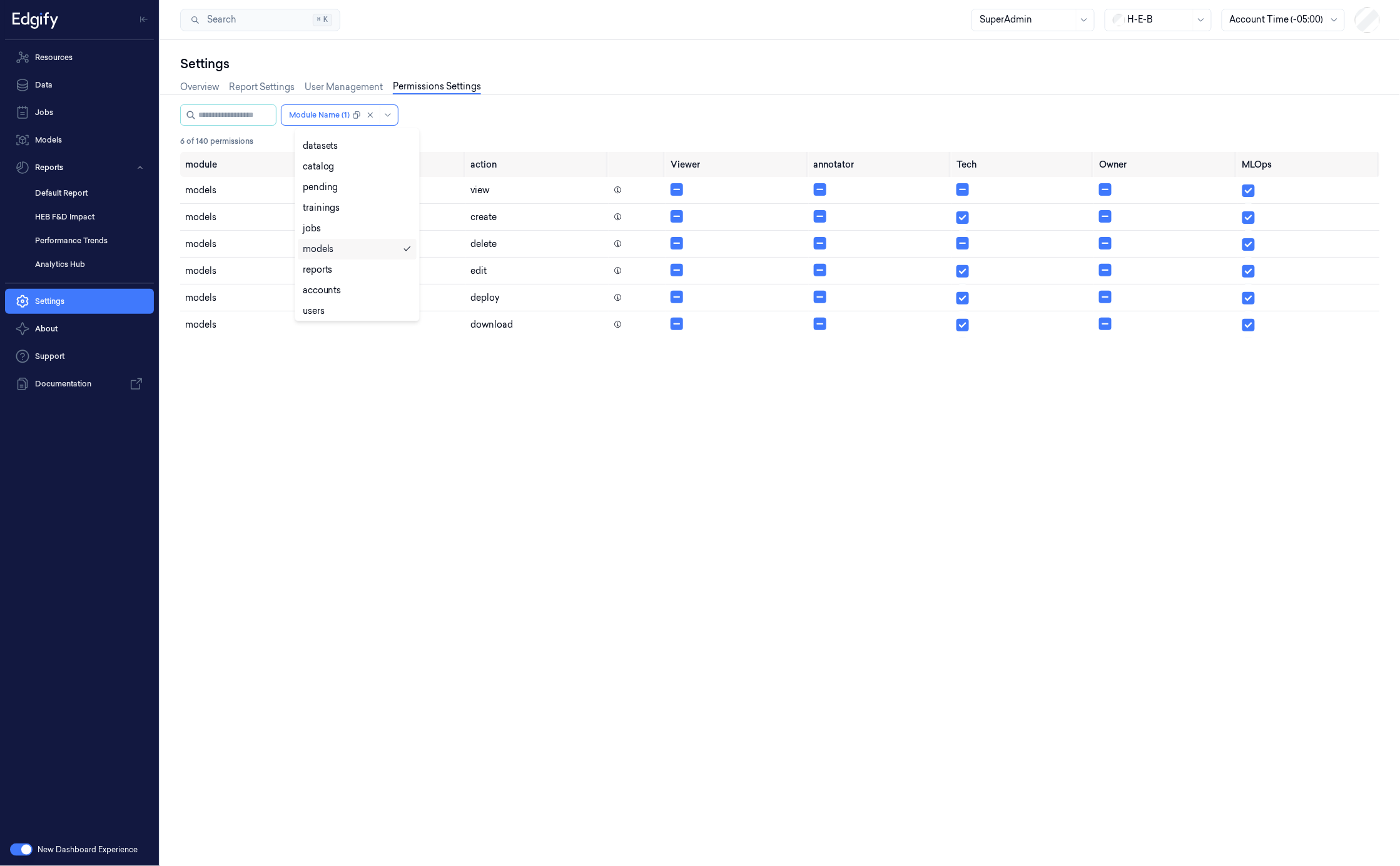
click at [348, 255] on div "models" at bounding box center [357, 249] width 109 height 14
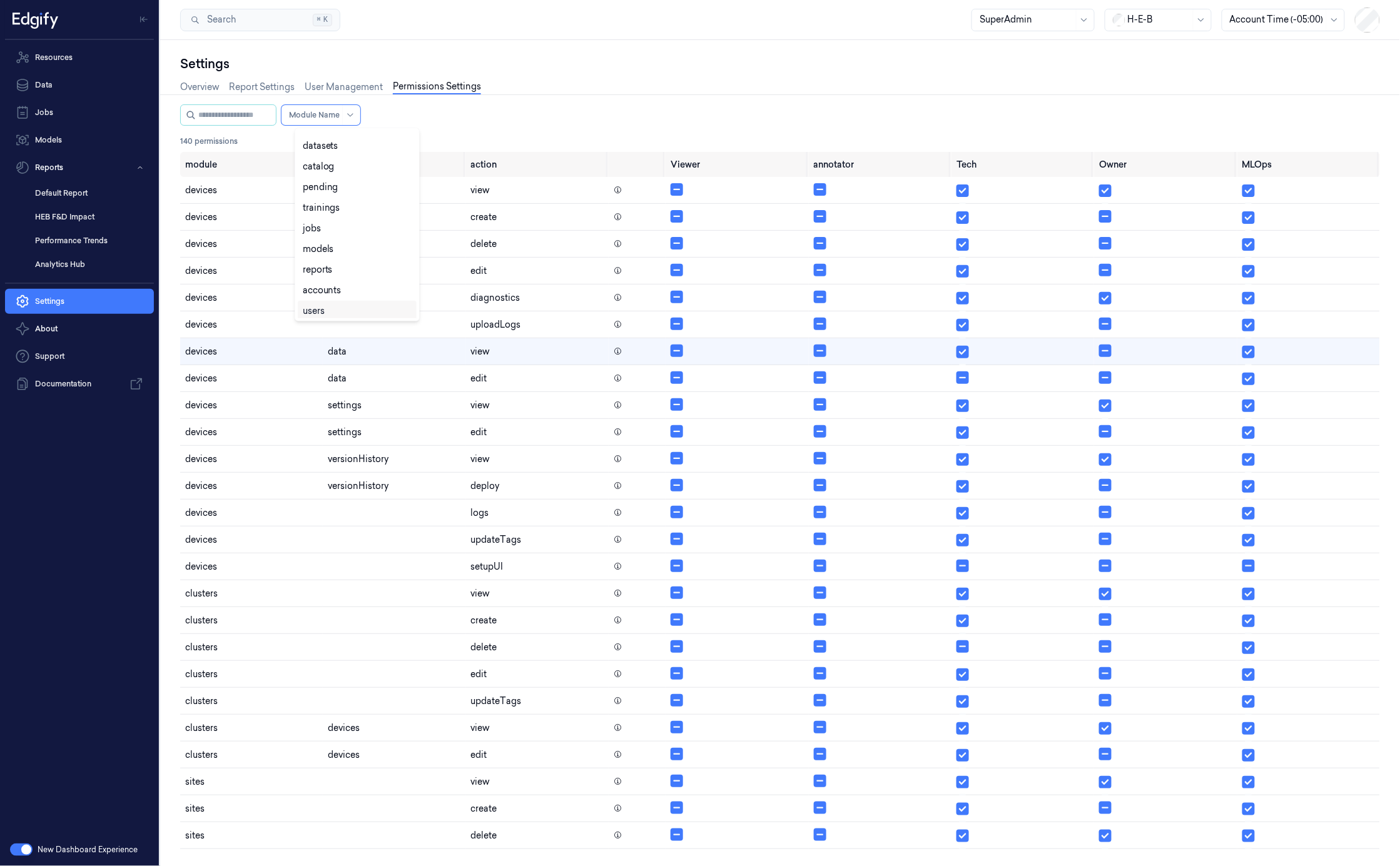
click at [336, 307] on div "users" at bounding box center [357, 311] width 109 height 14
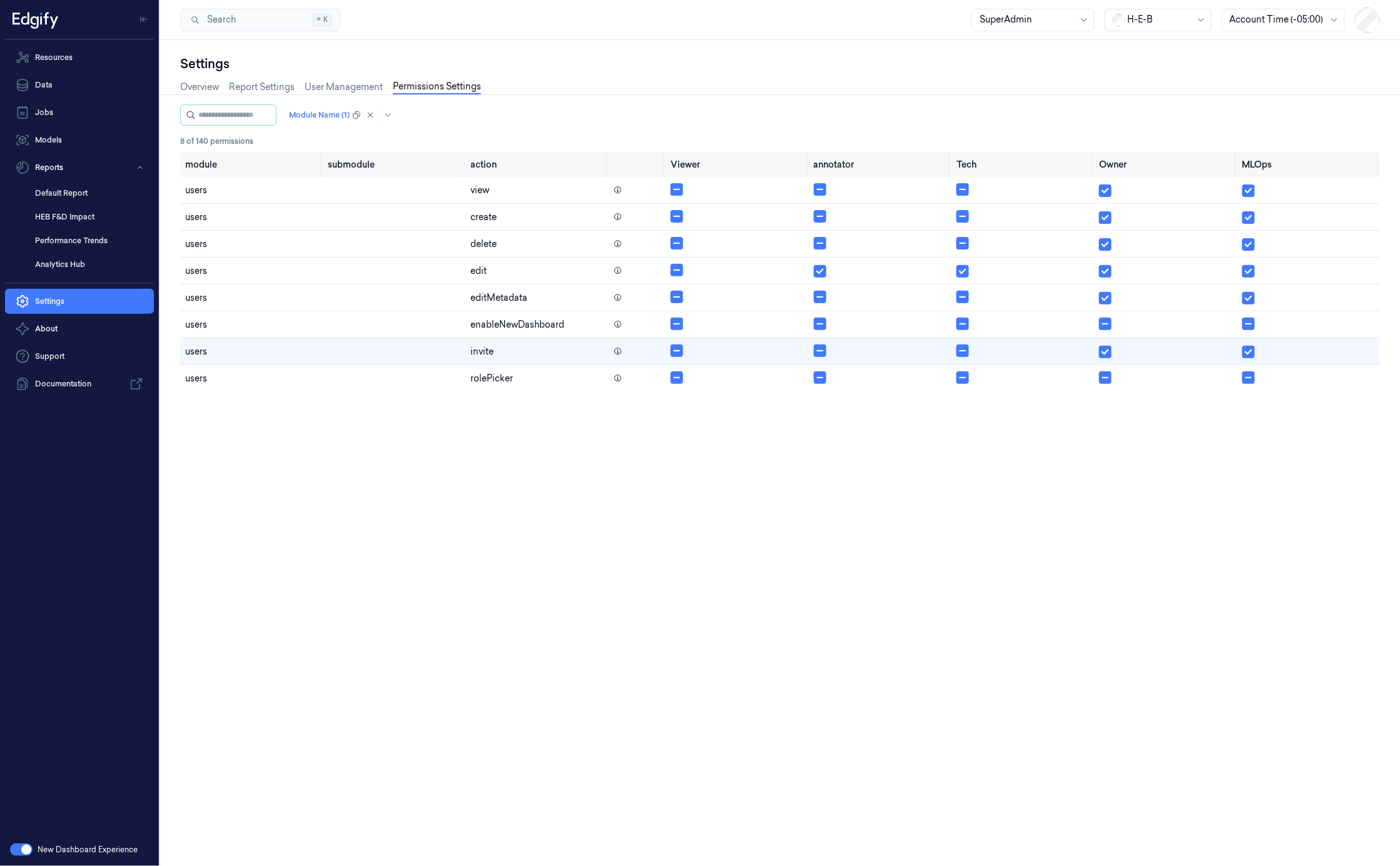
click at [455, 419] on div "module submodule action Viewer annotator Tech Owner MLOps users view users crea…" at bounding box center [780, 497] width 1200 height 690
click at [347, 117] on div at bounding box center [319, 115] width 61 height 12
click at [365, 204] on div "users" at bounding box center [357, 206] width 109 height 14
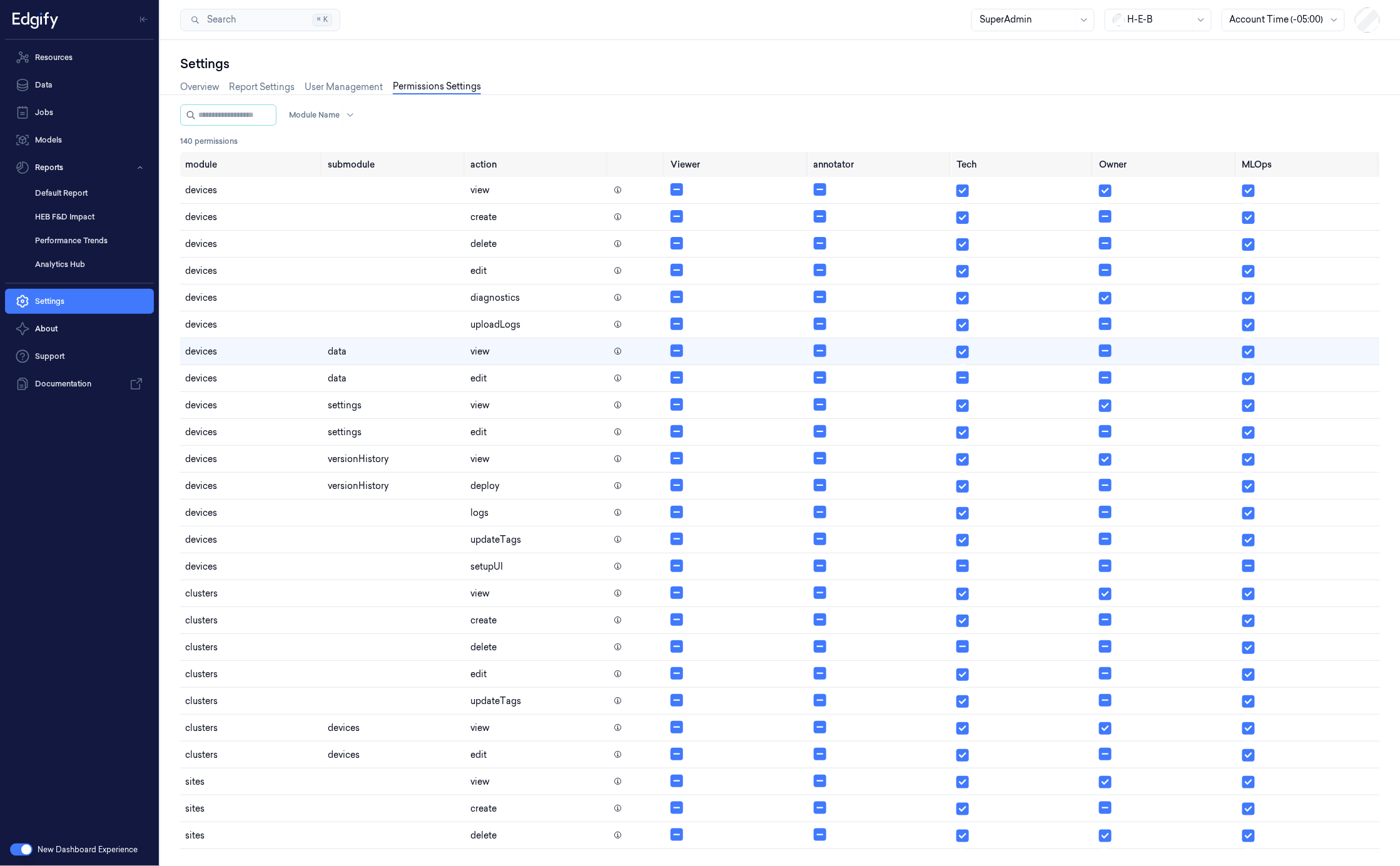
click at [480, 126] on div "Module Name 140 permissions" at bounding box center [780, 128] width 1200 height 48
